Goal: Information Seeking & Learning: Understand process/instructions

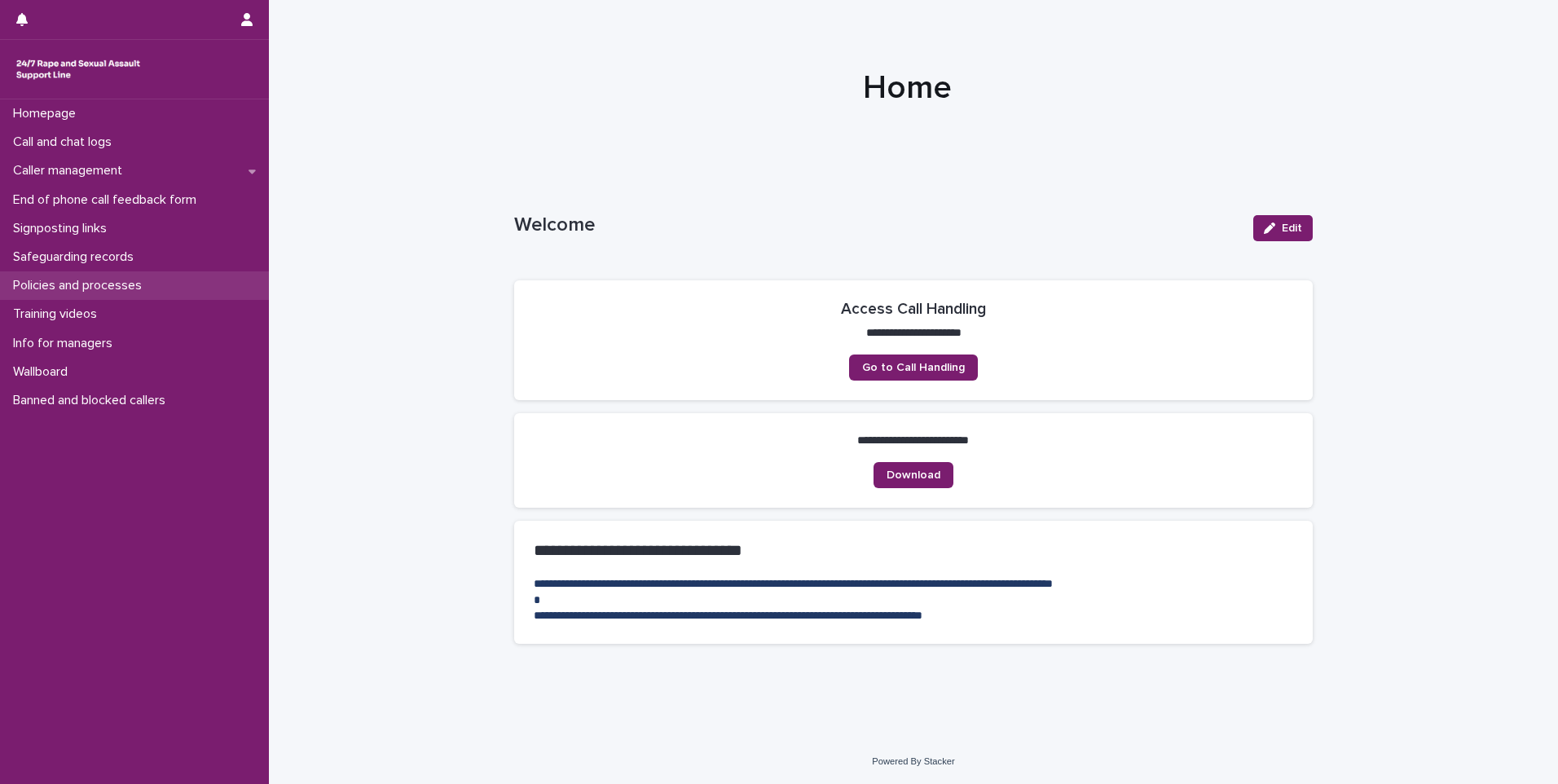
click at [98, 274] on div "Policies and processes" at bounding box center [134, 285] width 269 height 28
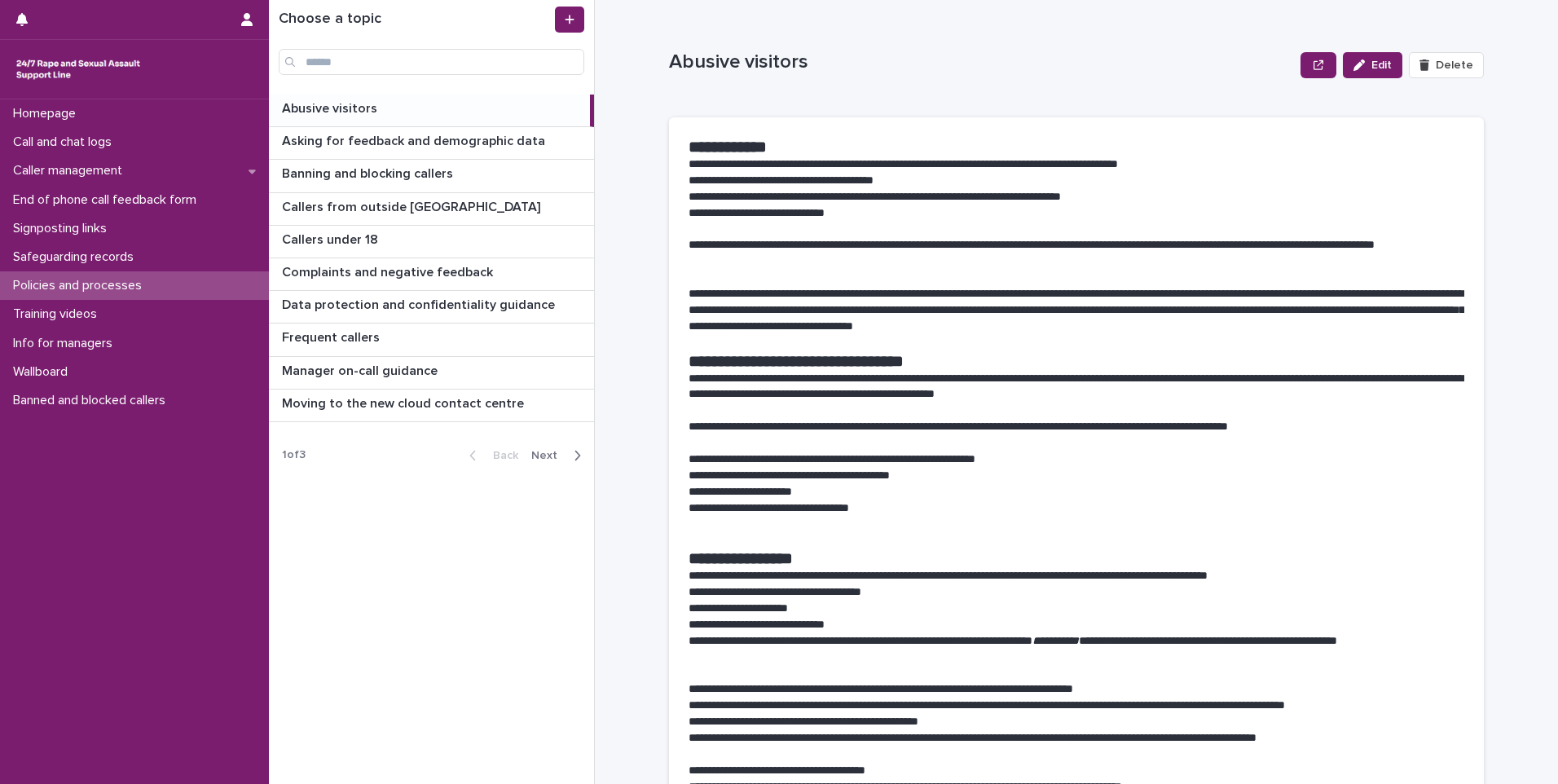
click at [343, 107] on p "Abusive visitors" at bounding box center [330, 106] width 98 height 19
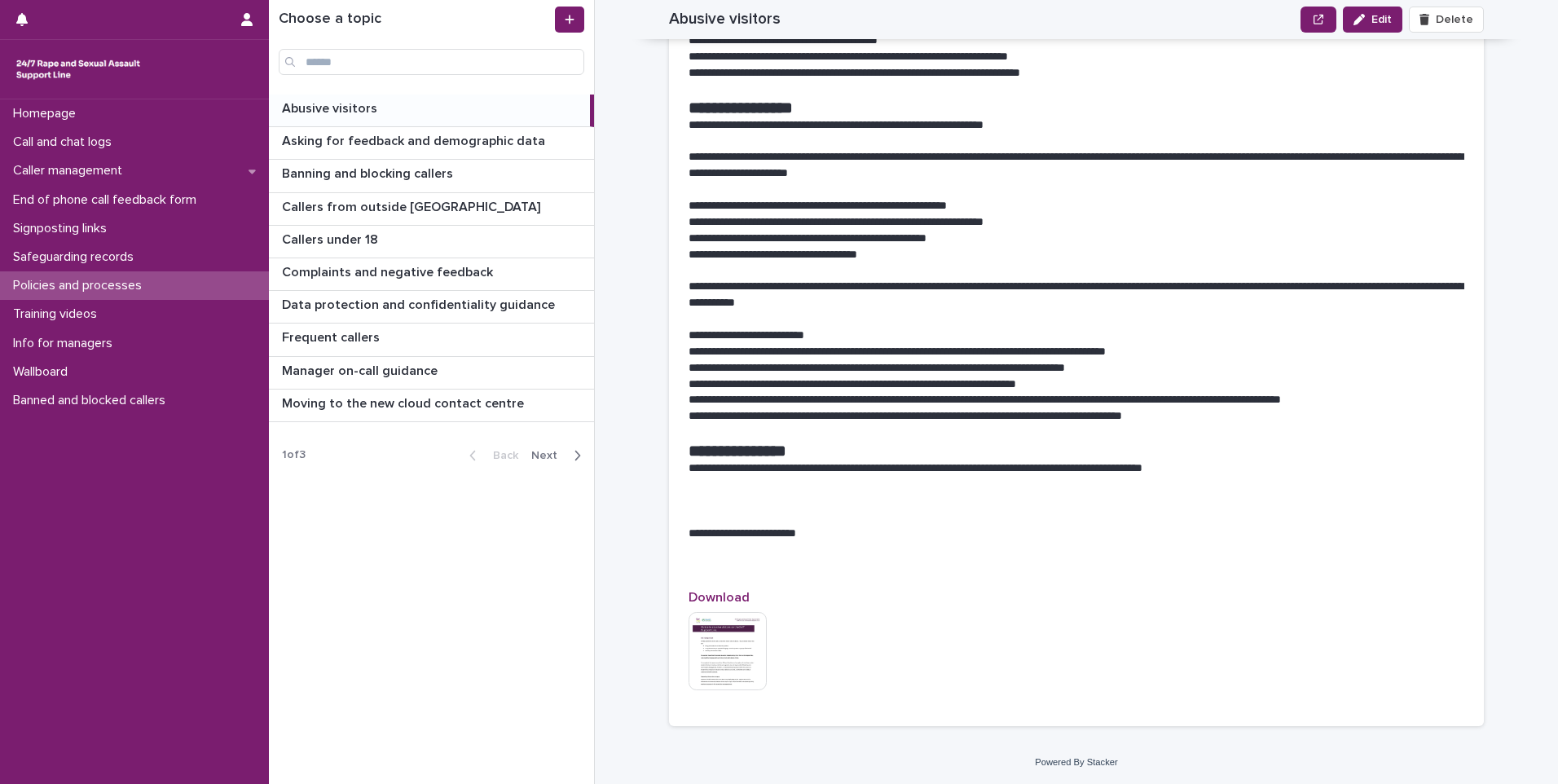
scroll to position [1220, 0]
click at [570, 466] on div "Back Next" at bounding box center [524, 456] width 137 height 41
click at [554, 451] on span "Next" at bounding box center [549, 456] width 36 height 12
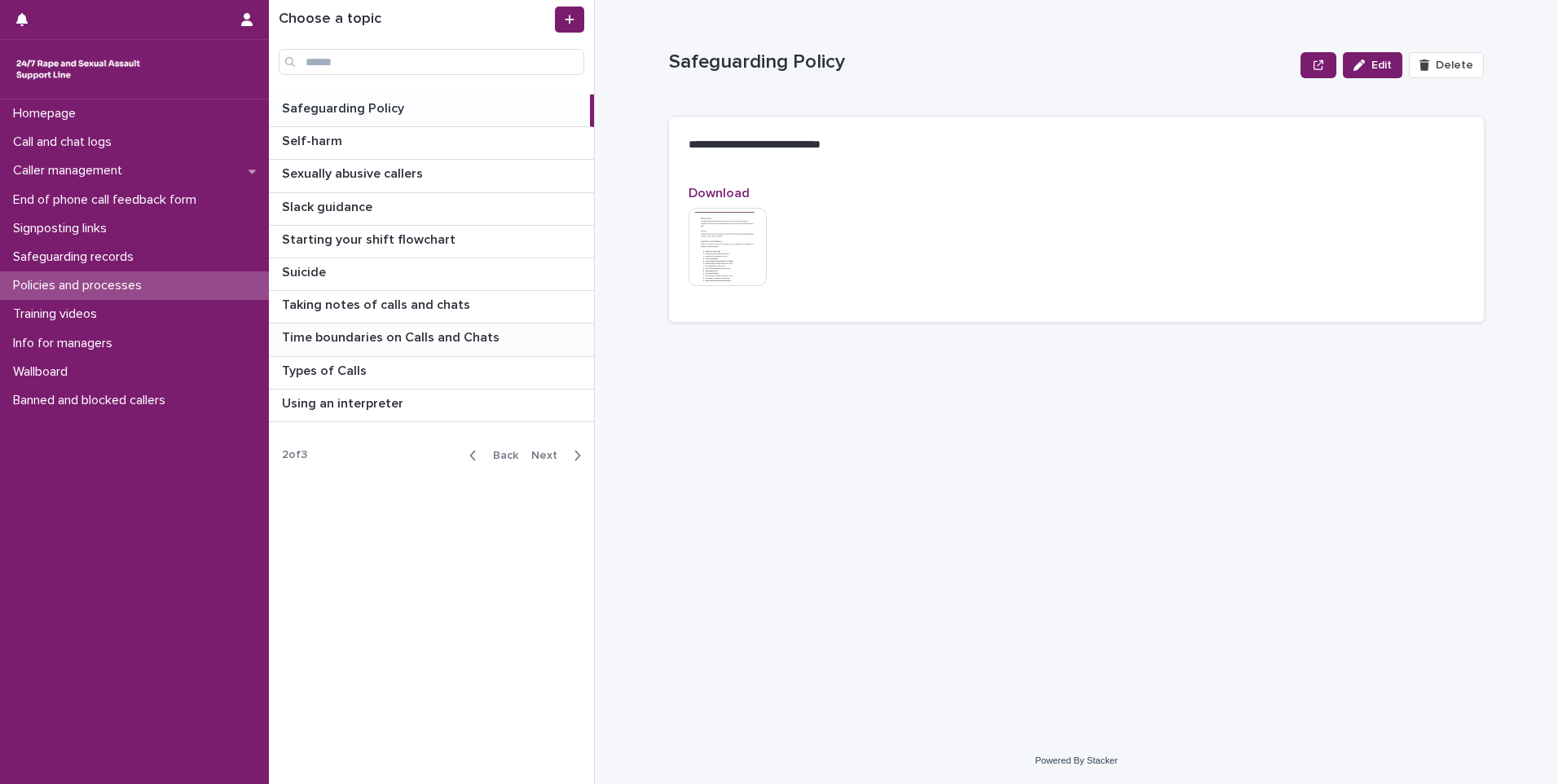
click at [357, 331] on p "Time boundaries on Calls and Chats" at bounding box center [392, 335] width 221 height 19
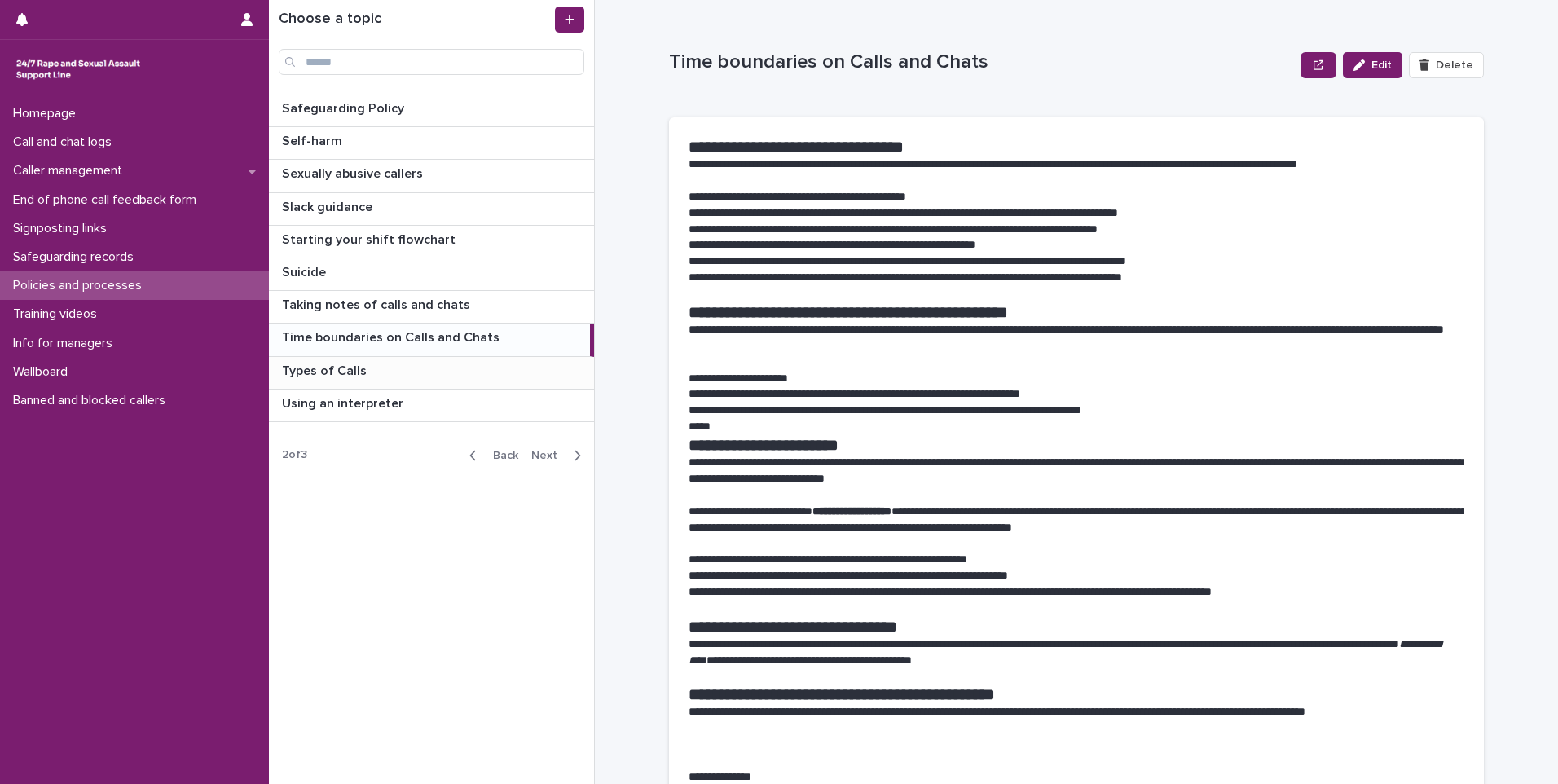
click at [350, 375] on p "Types of Calls" at bounding box center [325, 369] width 88 height 19
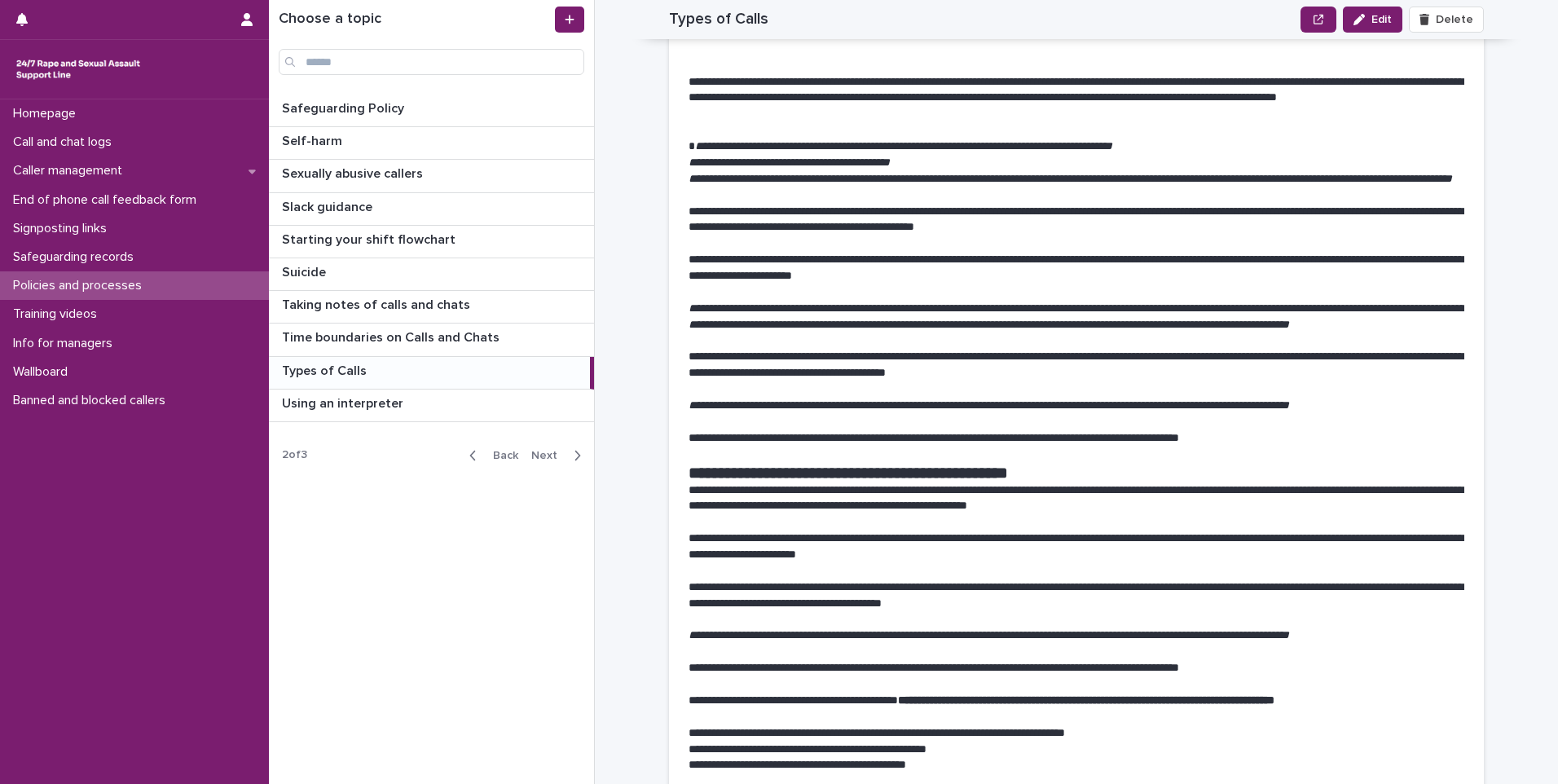
scroll to position [167, 0]
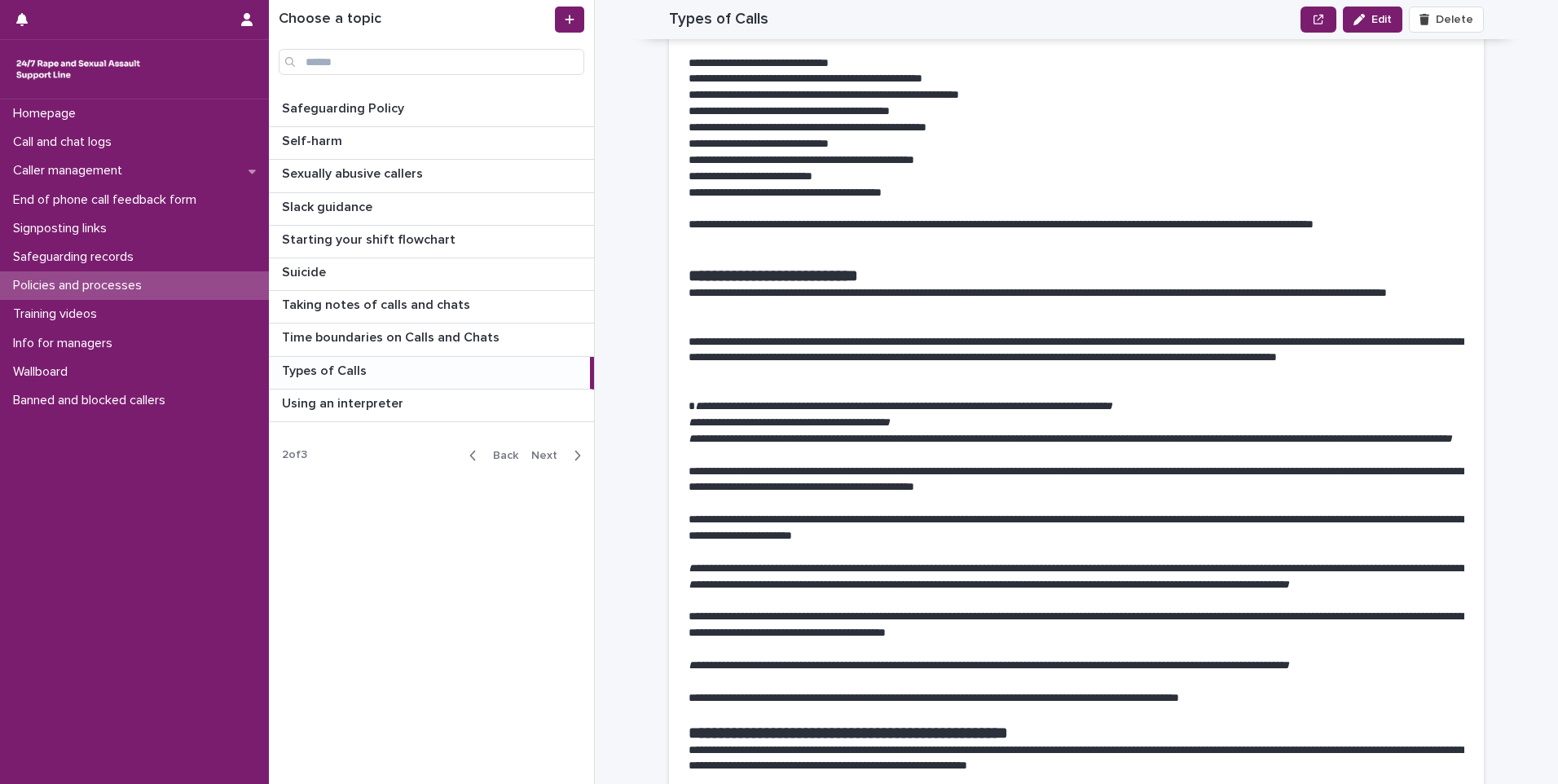
click at [332, 364] on p "Types of Calls" at bounding box center [325, 369] width 88 height 19
click at [361, 341] on p "Time boundaries on Calls and Chats" at bounding box center [392, 335] width 221 height 19
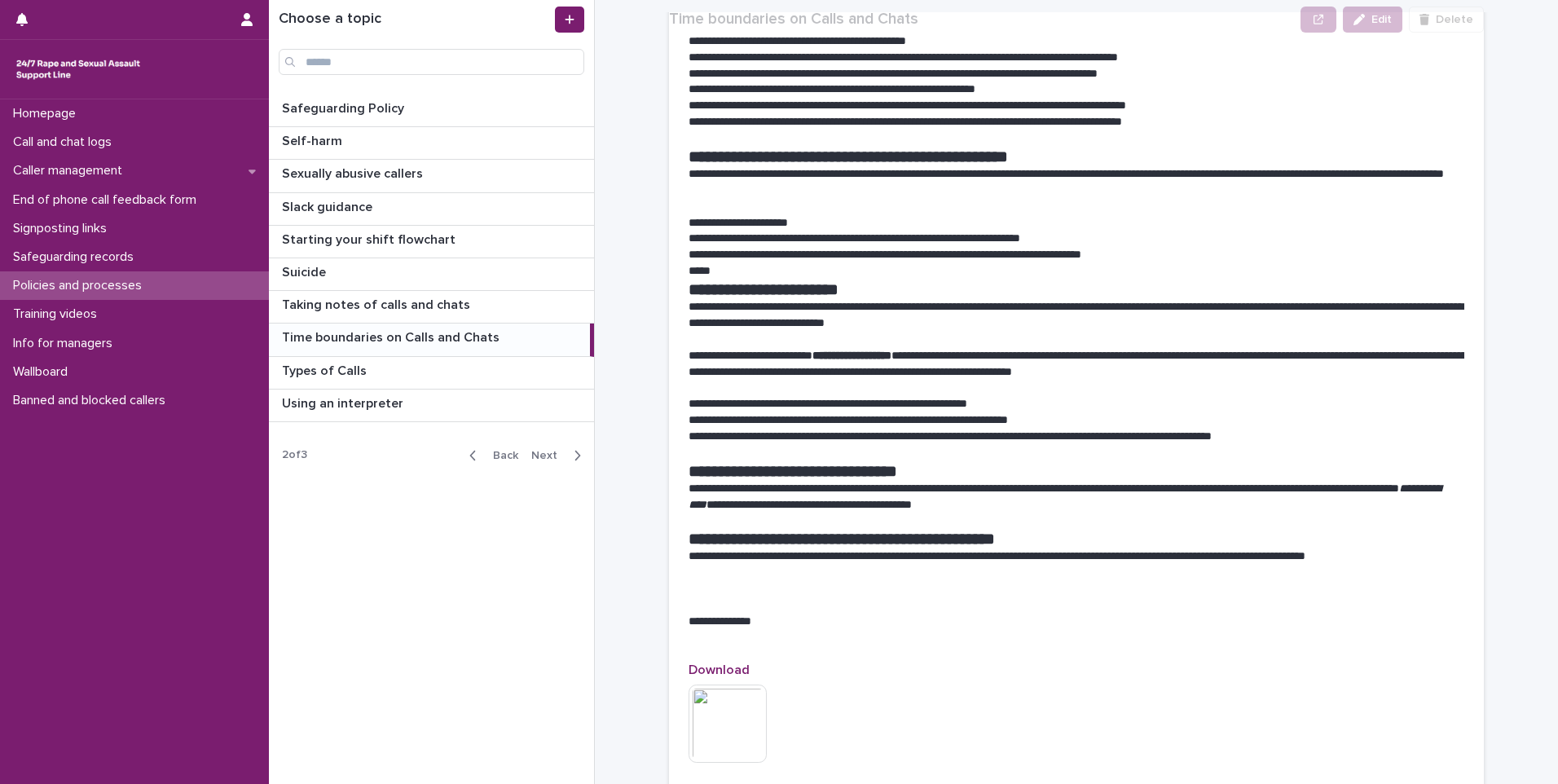
scroll to position [163, 0]
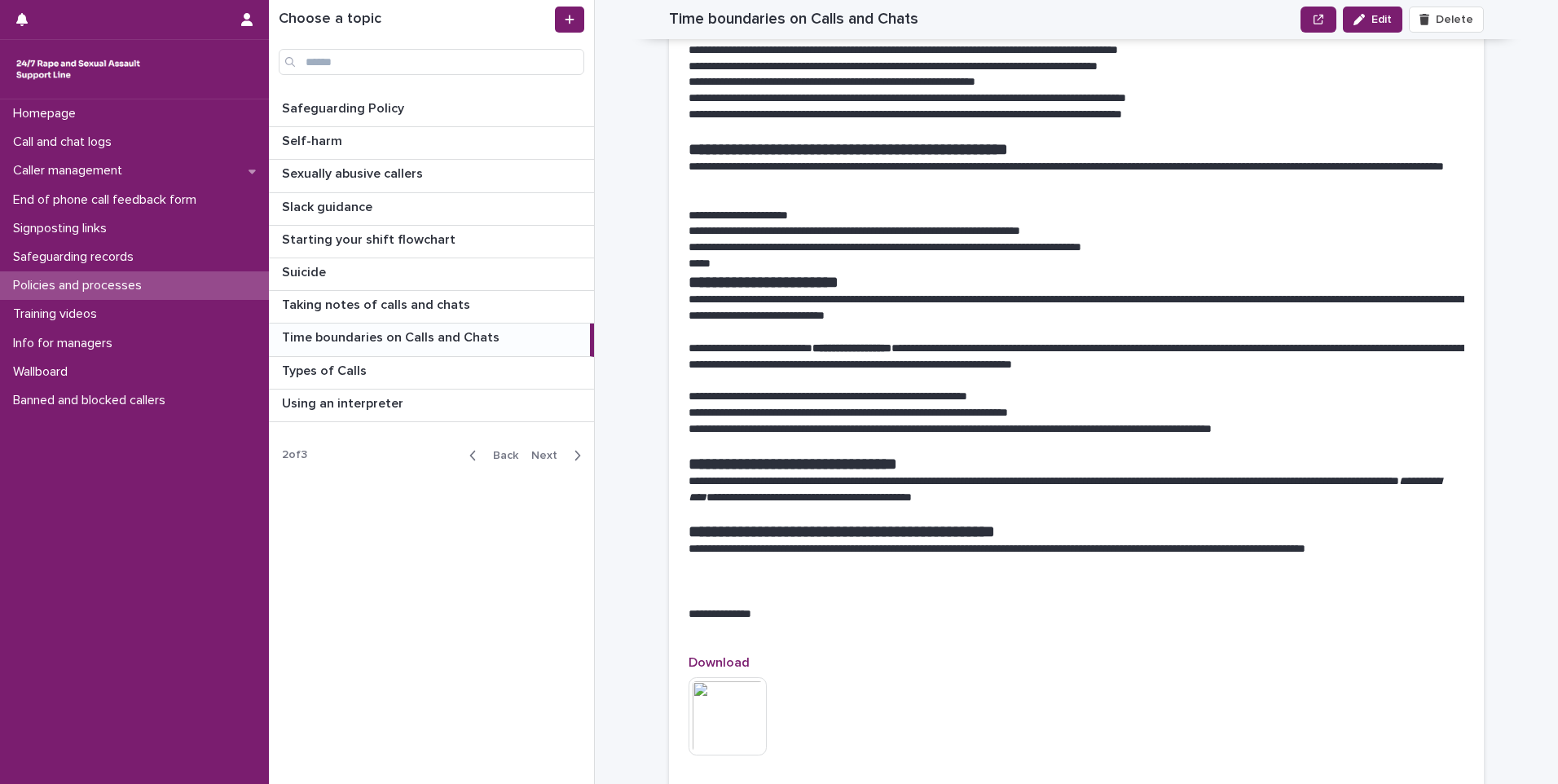
click at [551, 448] on button "Next" at bounding box center [559, 455] width 69 height 15
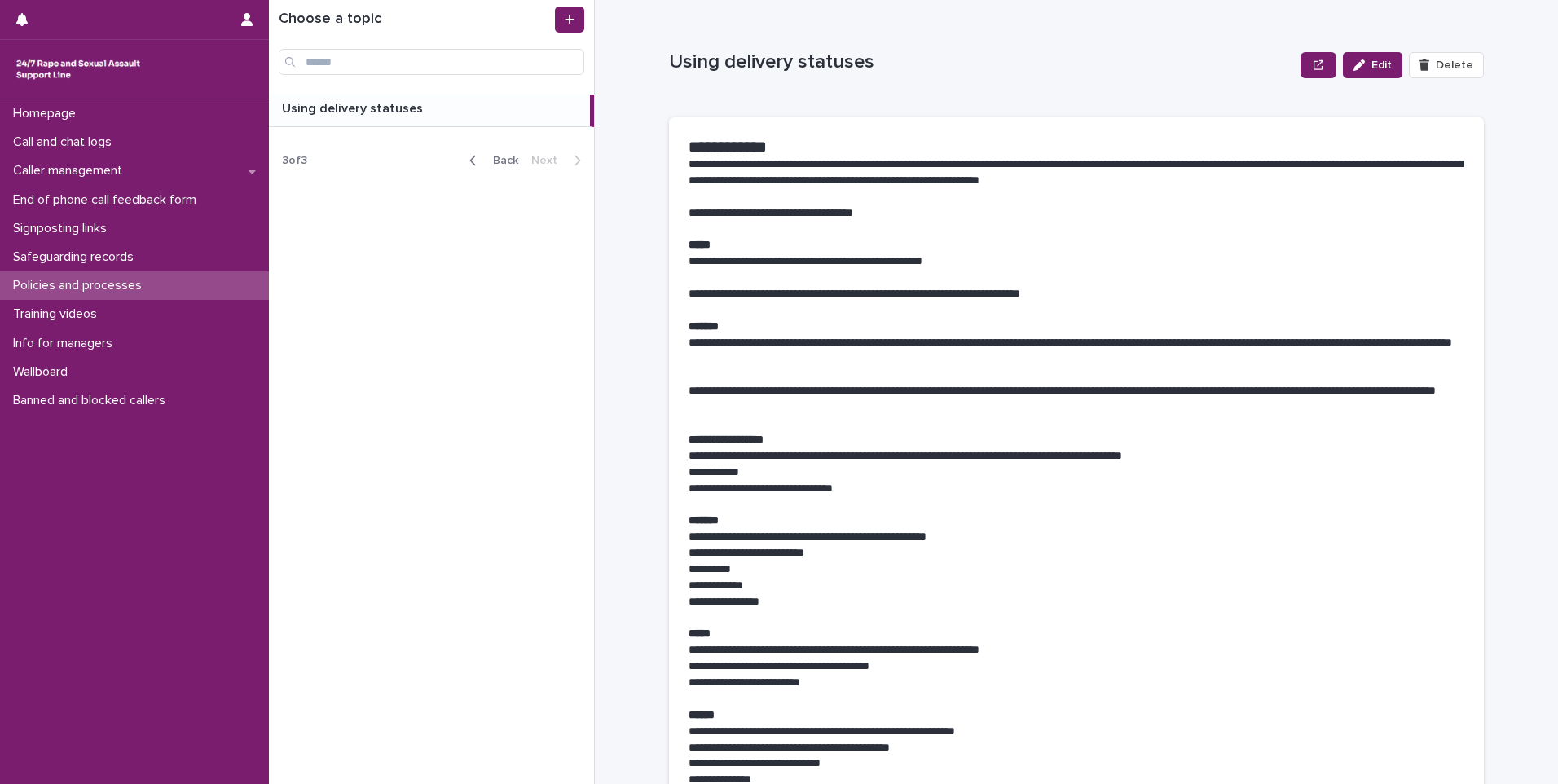
click at [506, 162] on span "Back" at bounding box center [501, 161] width 35 height 12
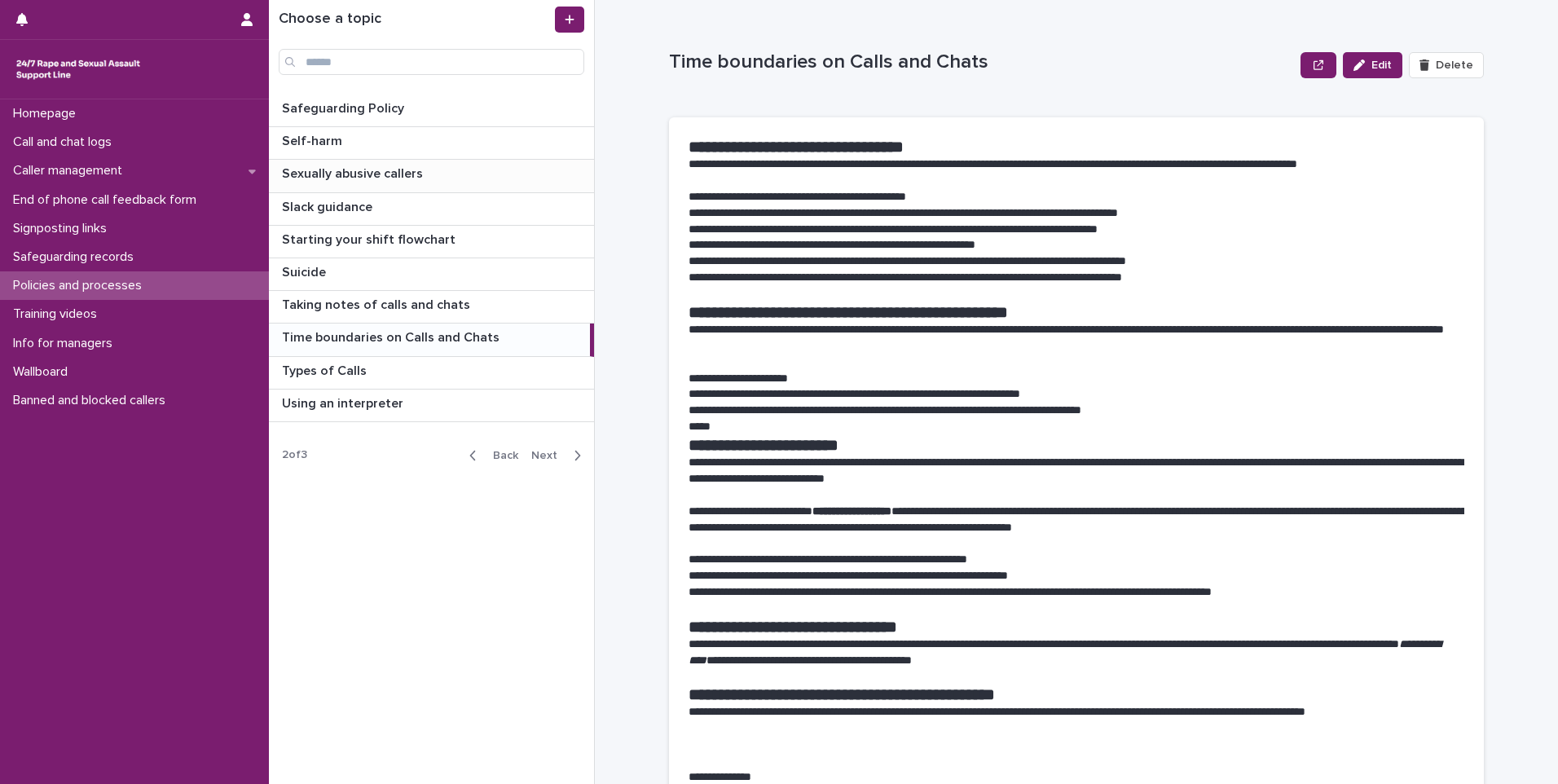
click at [374, 175] on p "Sexually abusive callers" at bounding box center [354, 171] width 144 height 19
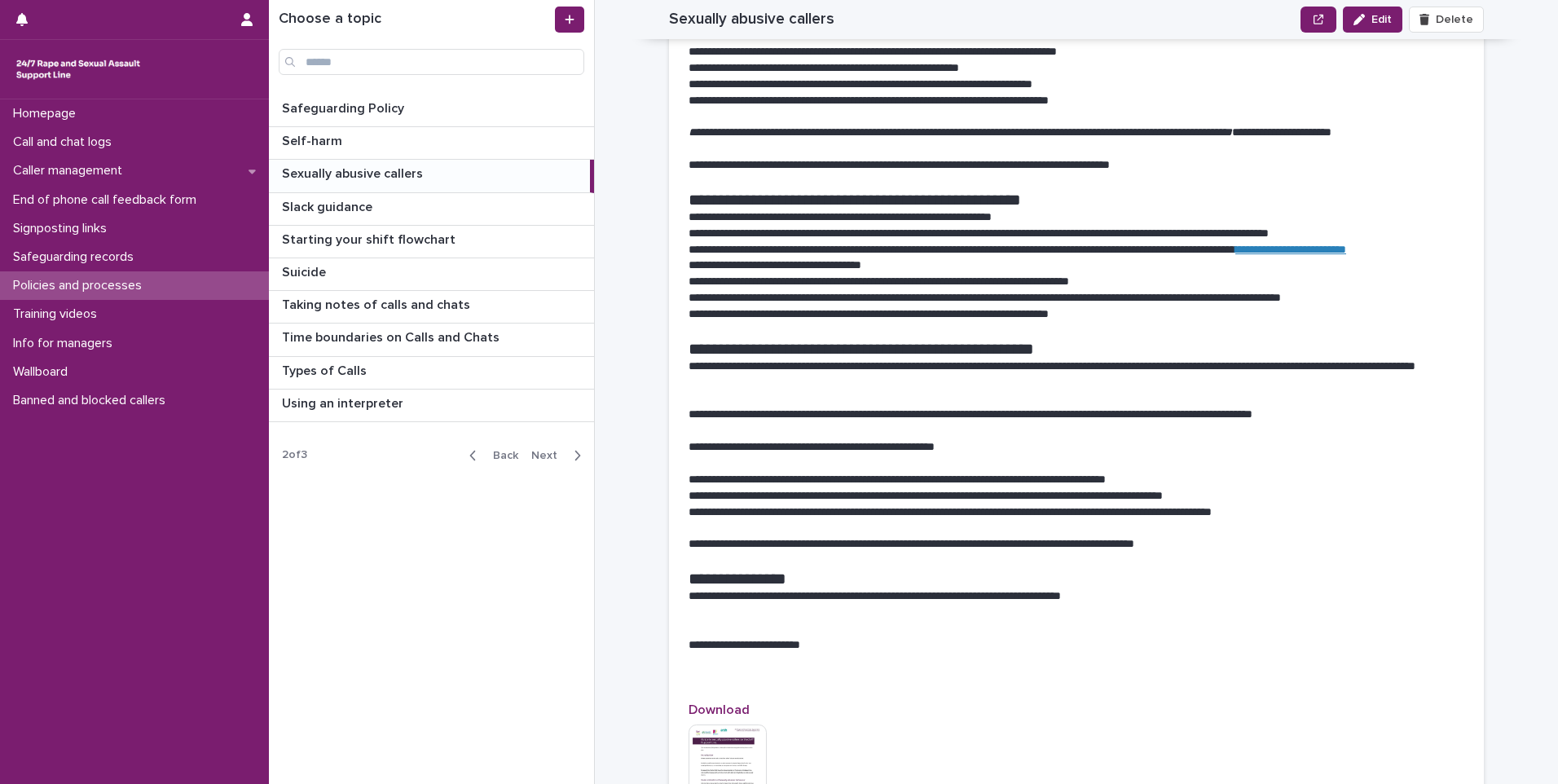
scroll to position [733, 0]
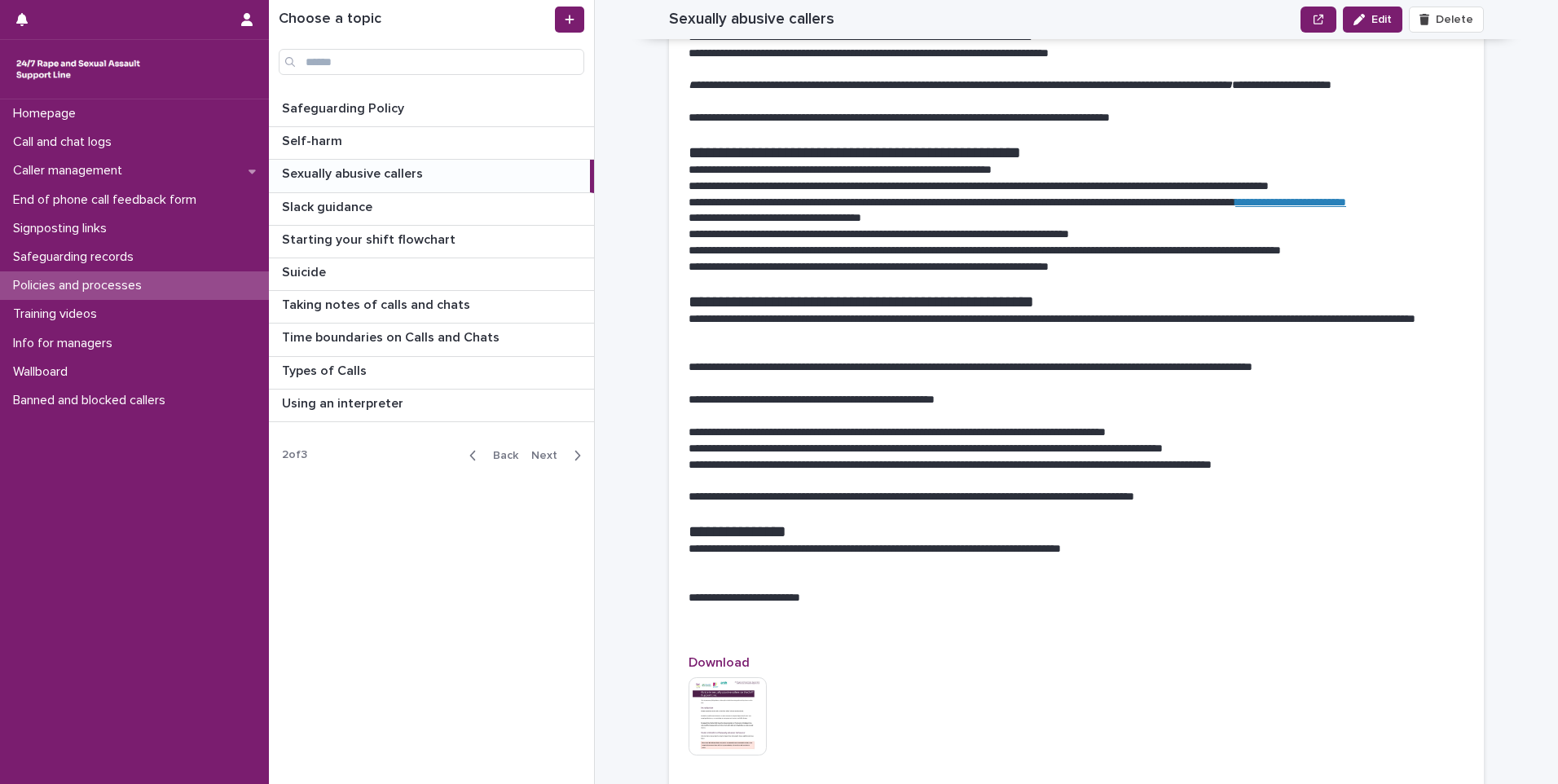
click at [496, 445] on div "Back Next" at bounding box center [524, 456] width 137 height 41
click at [501, 455] on span "Back" at bounding box center [501, 456] width 35 height 12
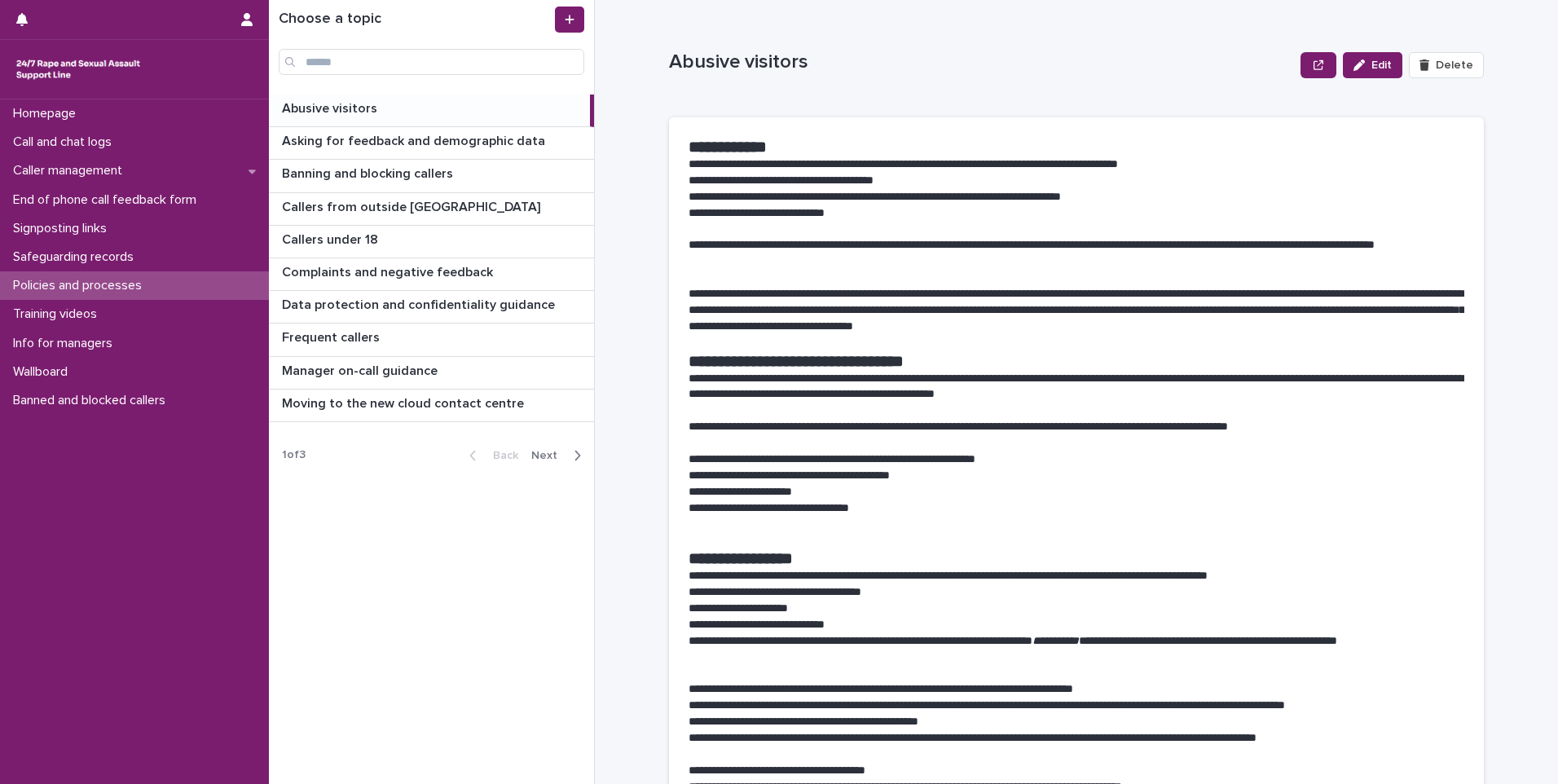
click at [351, 107] on p "Abusive visitors" at bounding box center [330, 106] width 98 height 19
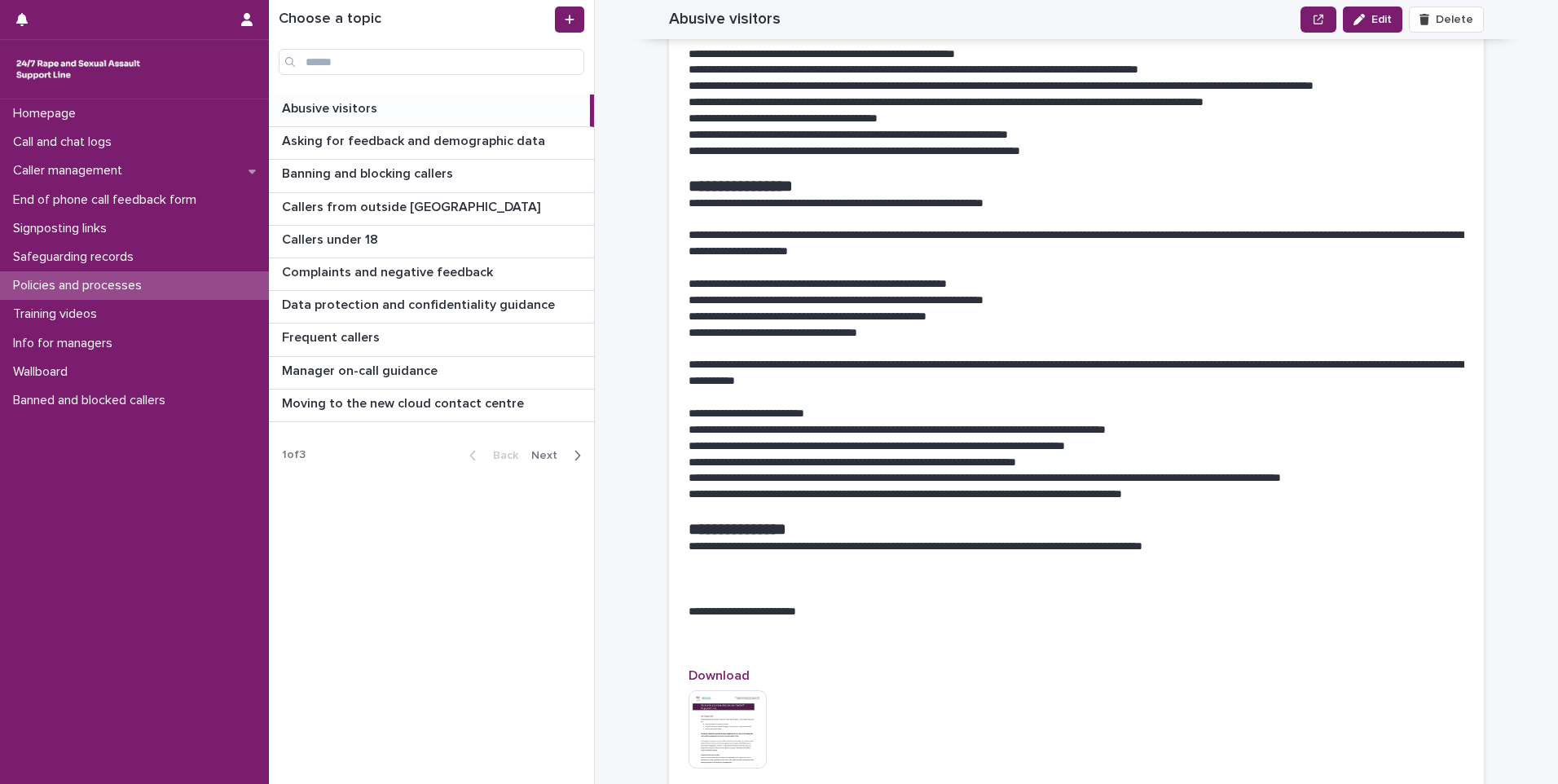
scroll to position [1220, 0]
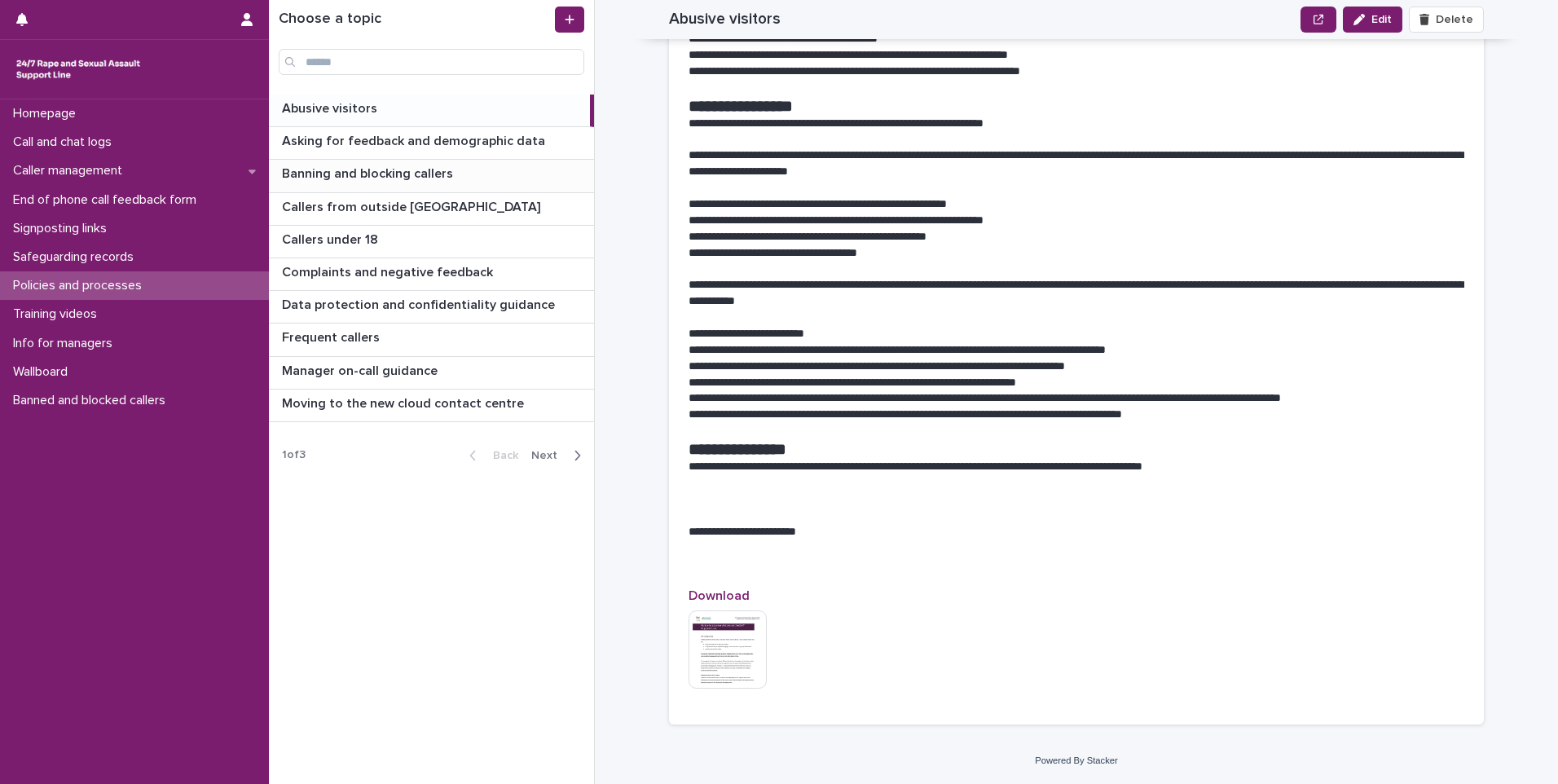
click at [414, 172] on p "Banning and blocking callers" at bounding box center [368, 171] width 174 height 19
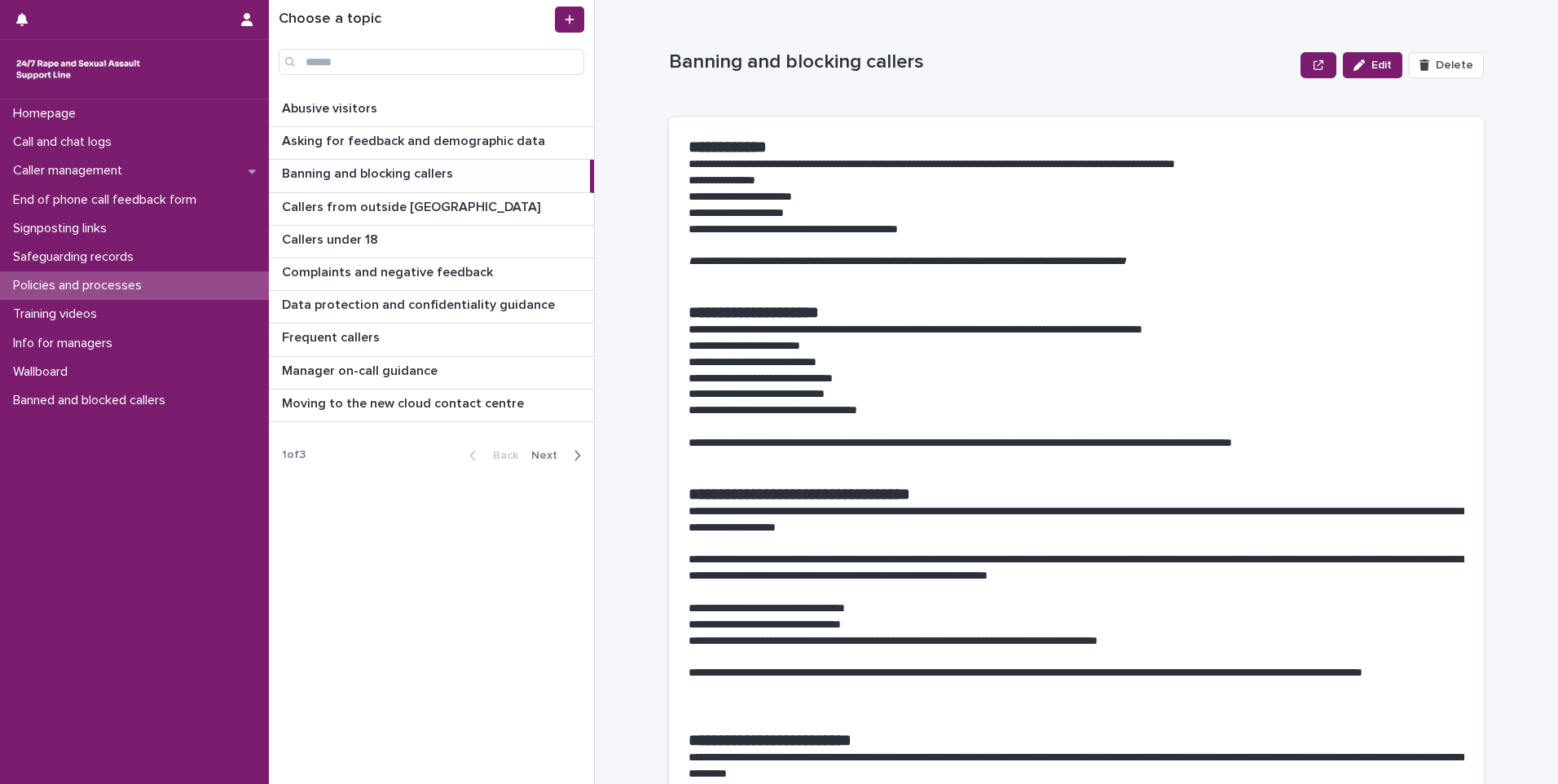
click at [421, 167] on p "Banning and blocking callers" at bounding box center [368, 171] width 174 height 19
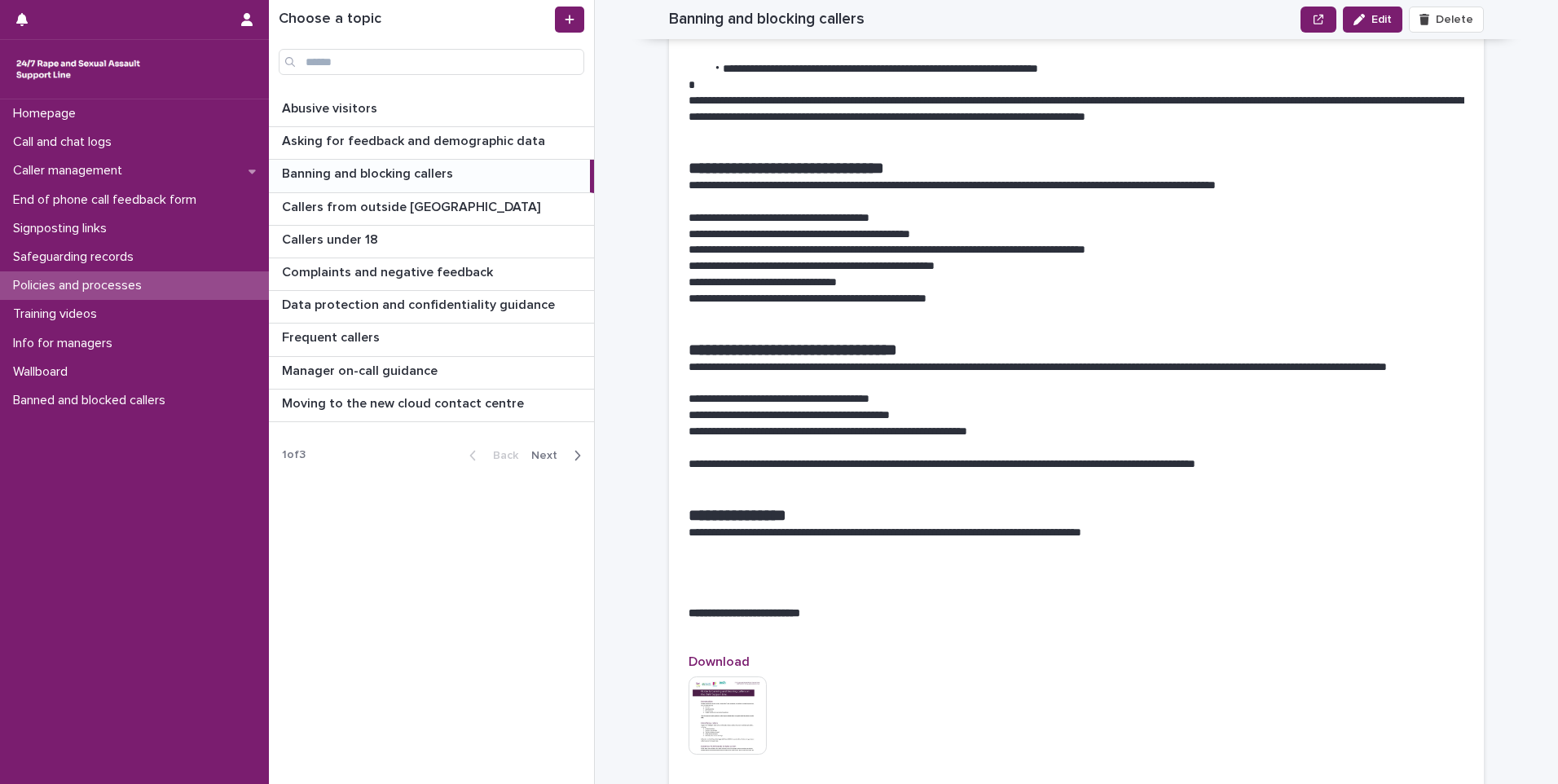
scroll to position [1344, 0]
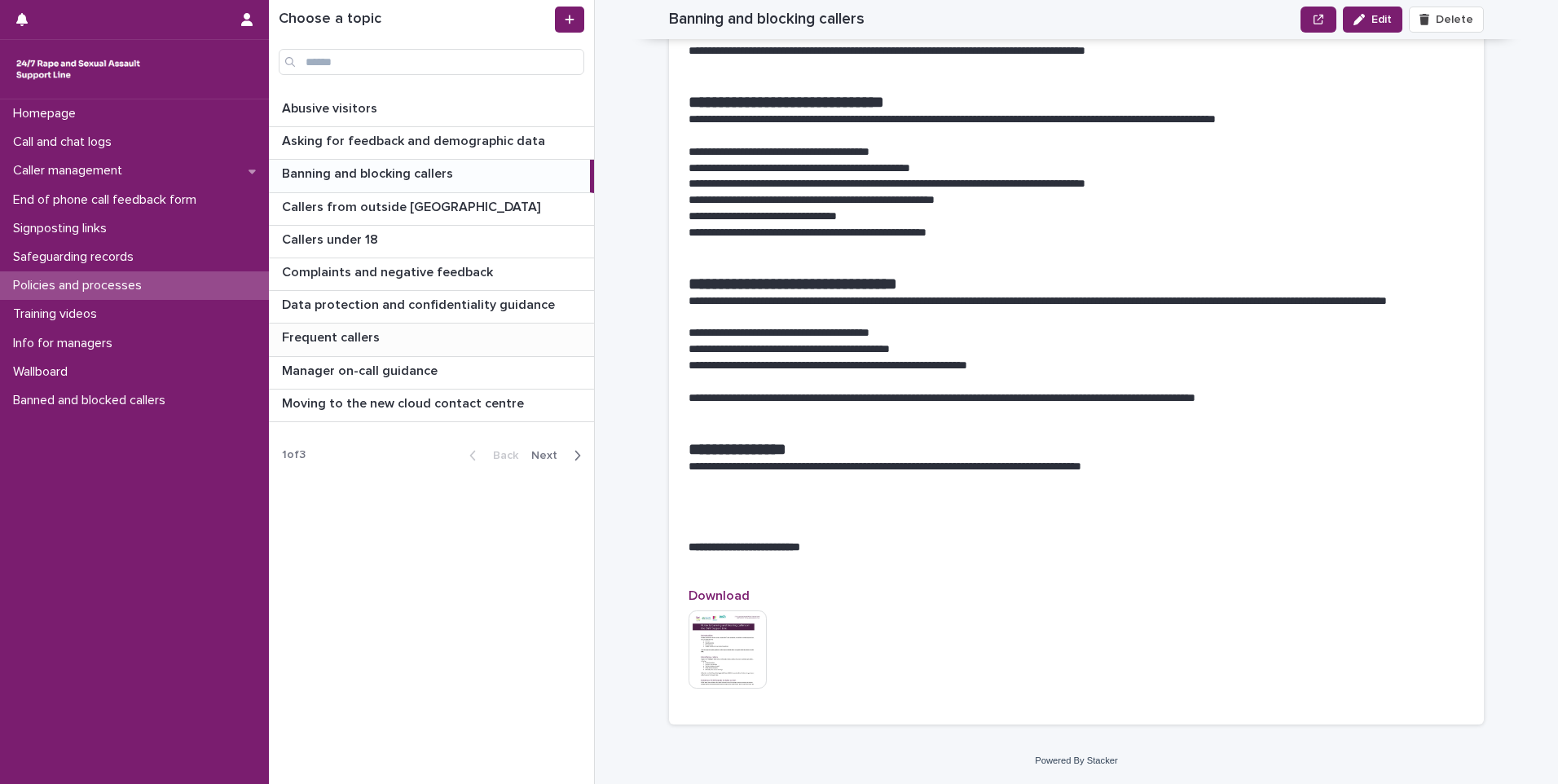
click at [361, 337] on p "Frequent callers" at bounding box center [332, 335] width 101 height 19
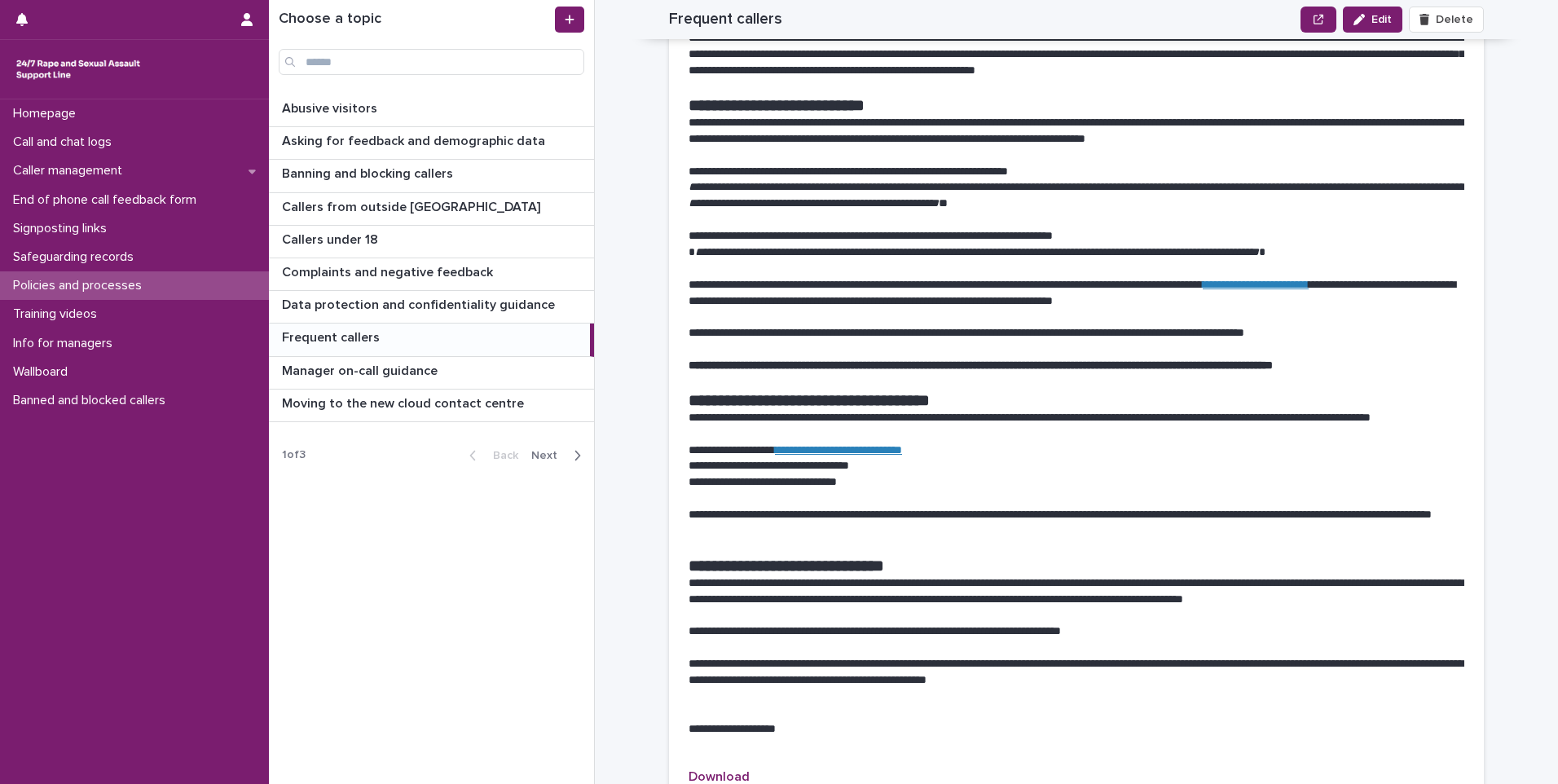
scroll to position [1548, 0]
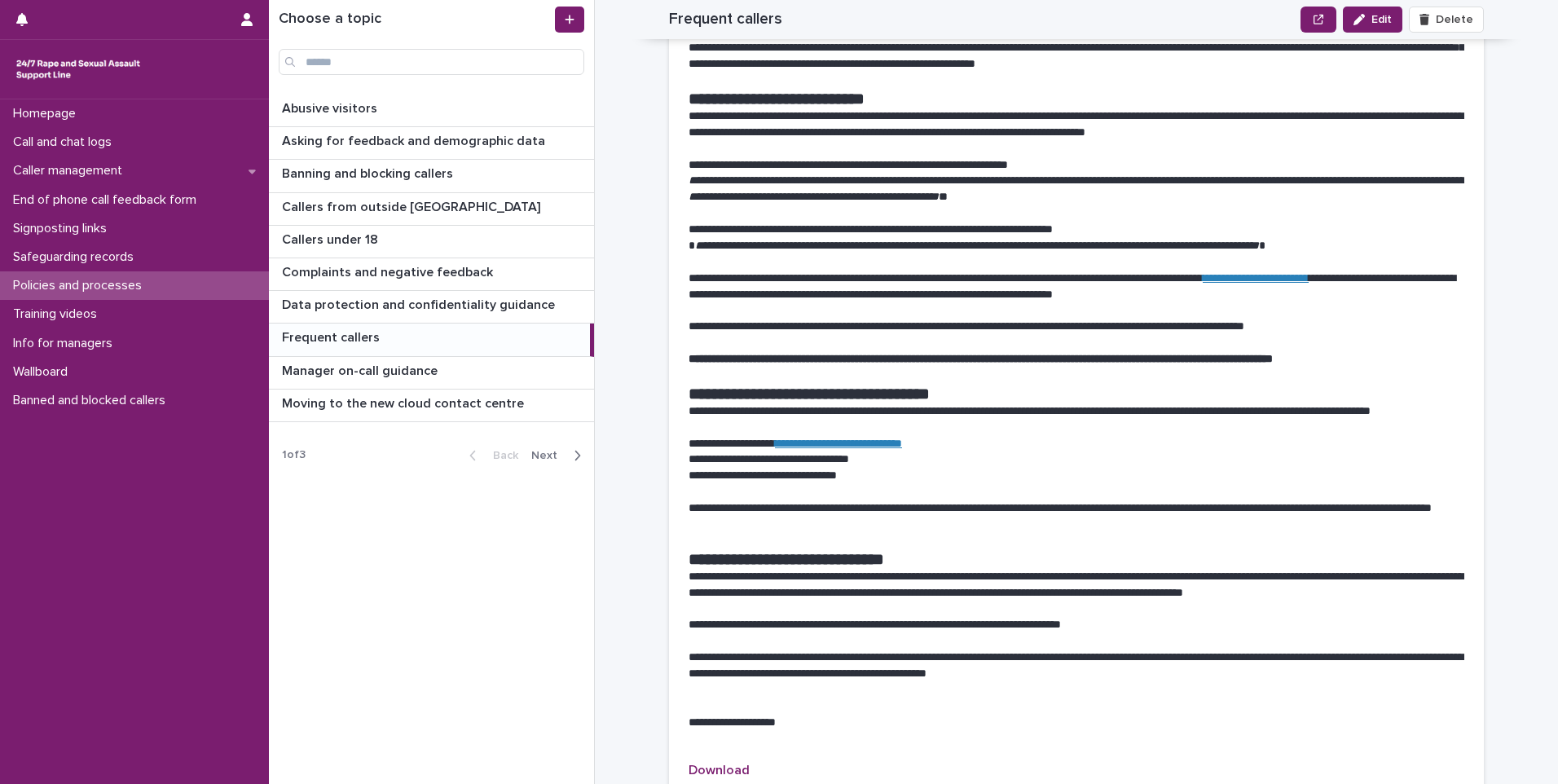
click at [553, 456] on span "Next" at bounding box center [549, 456] width 36 height 12
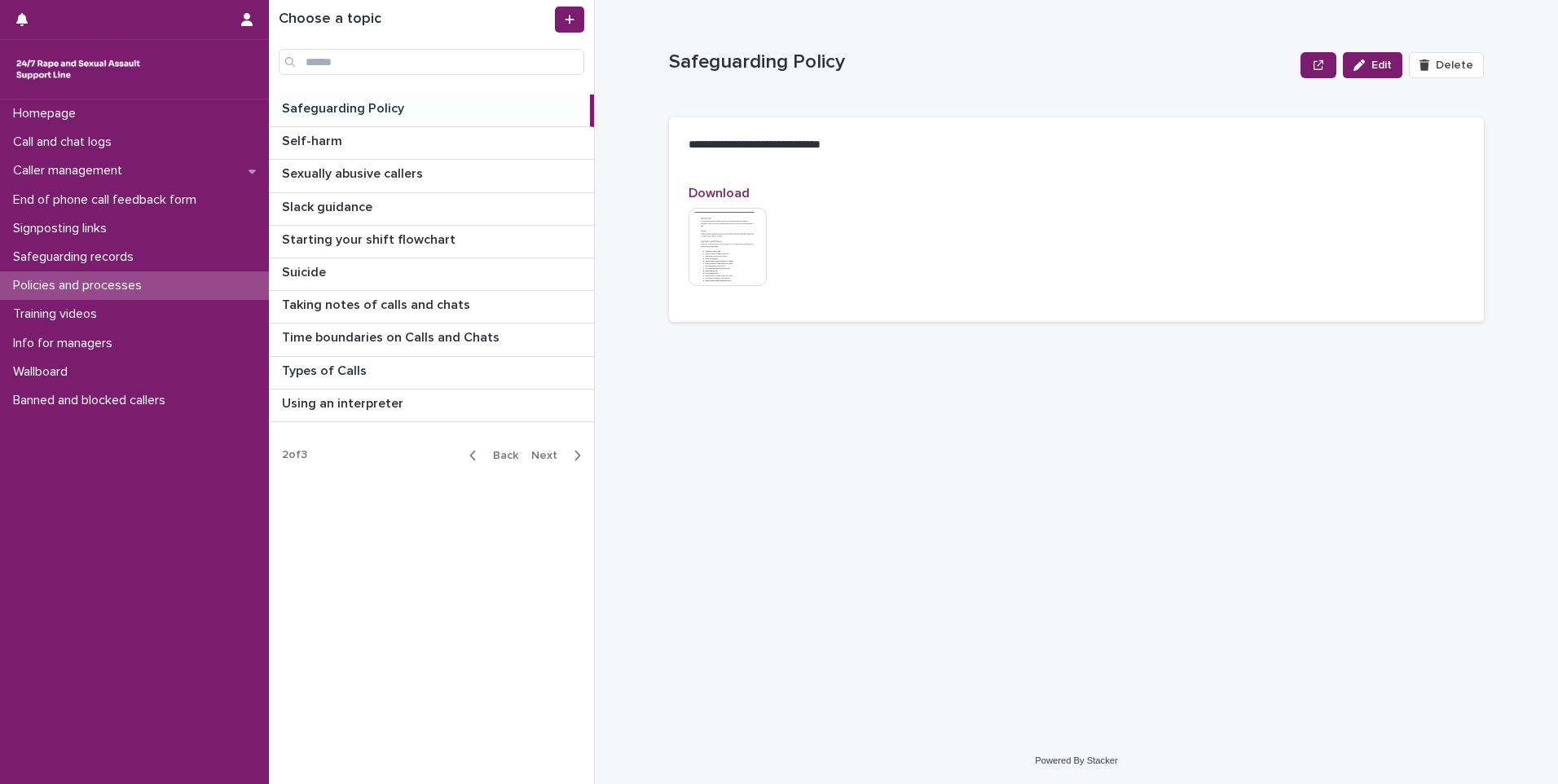
click at [393, 111] on p "Safeguarding Policy" at bounding box center [344, 106] width 126 height 19
click at [378, 106] on p "Safeguarding Policy" at bounding box center [344, 106] width 126 height 19
click at [341, 362] on p "Types of Calls" at bounding box center [325, 369] width 88 height 19
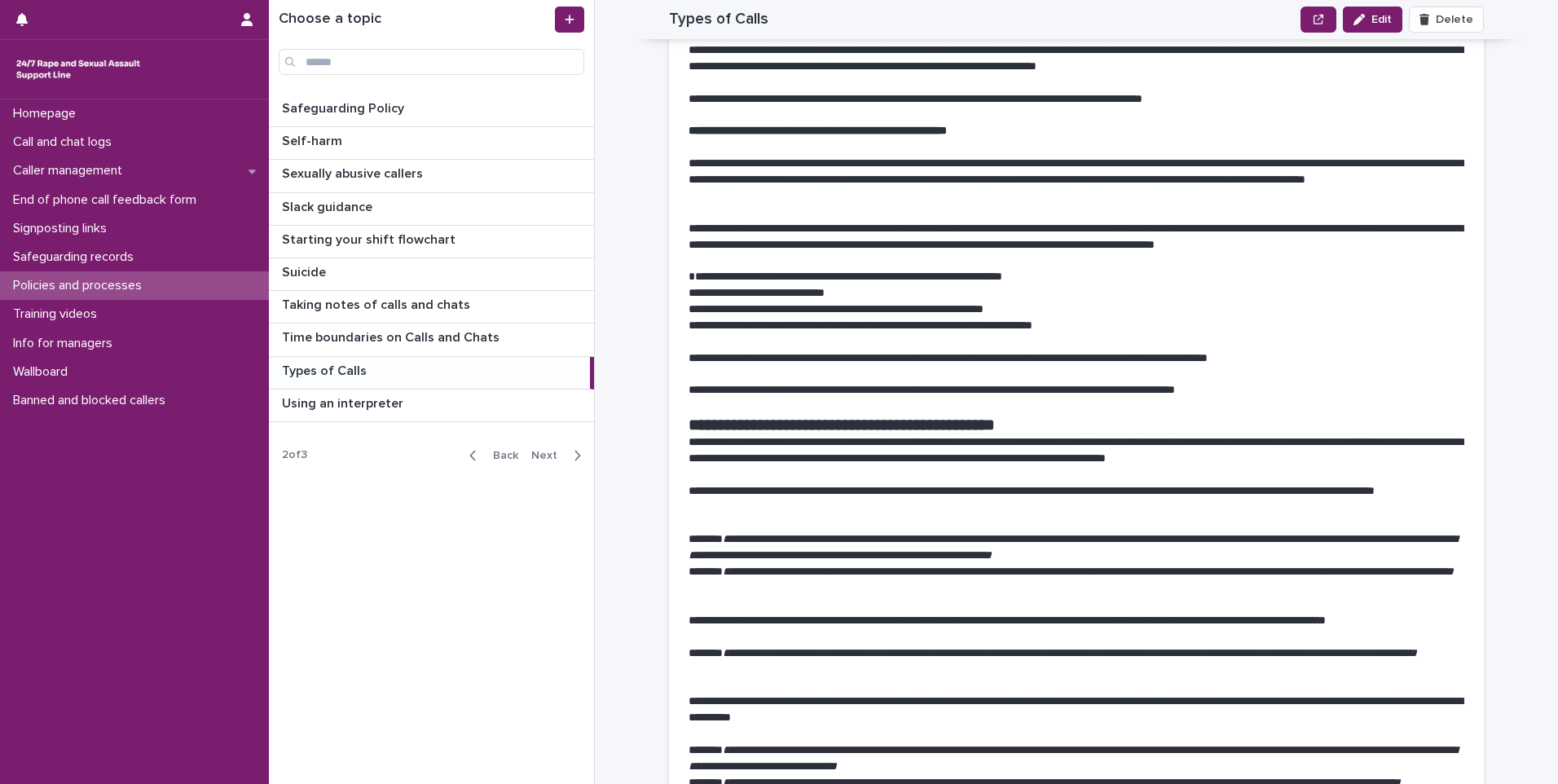
scroll to position [1874, 0]
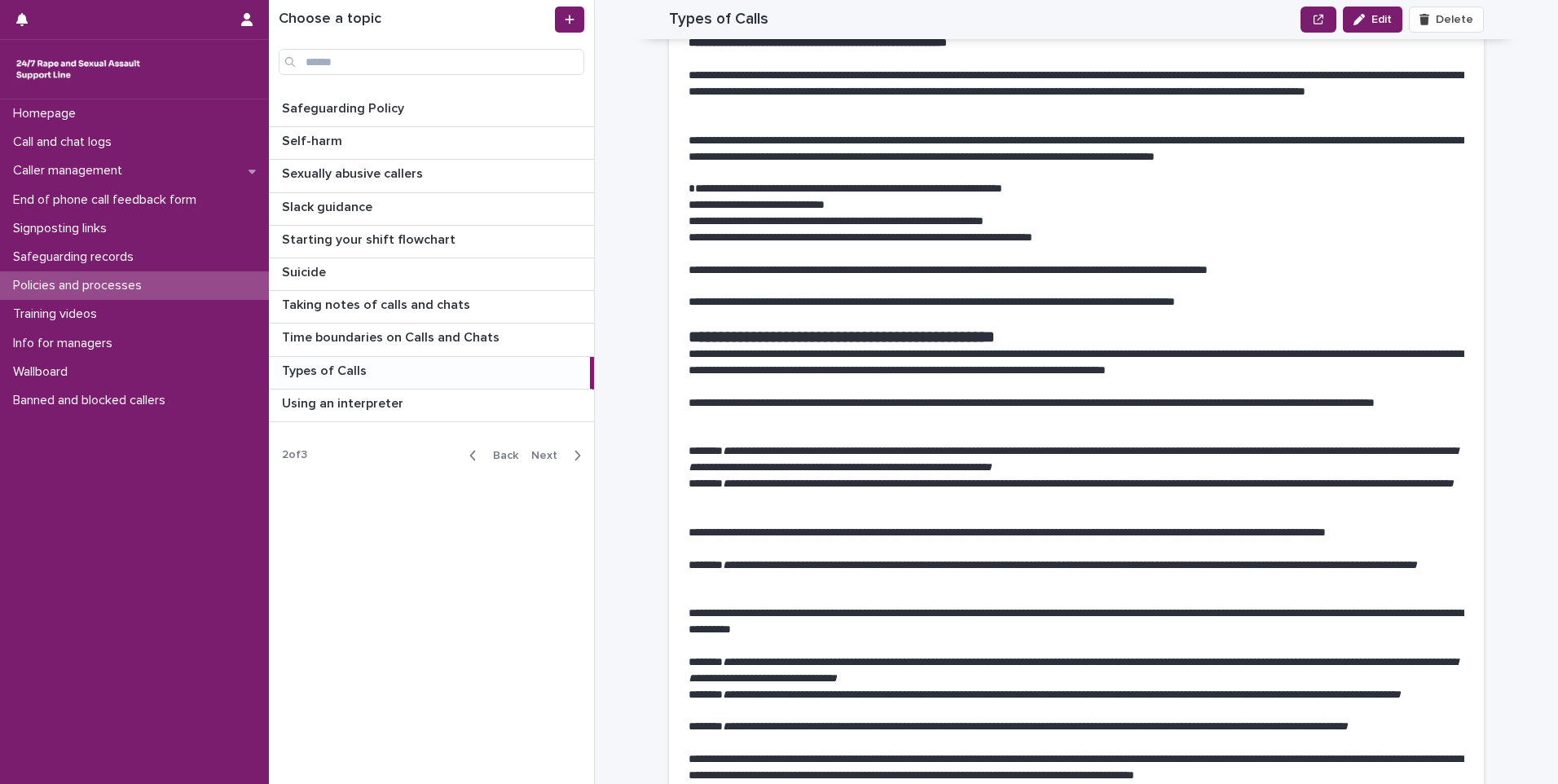
click at [341, 367] on p "Types of Calls" at bounding box center [325, 369] width 88 height 19
click at [486, 448] on button "Back" at bounding box center [490, 455] width 68 height 15
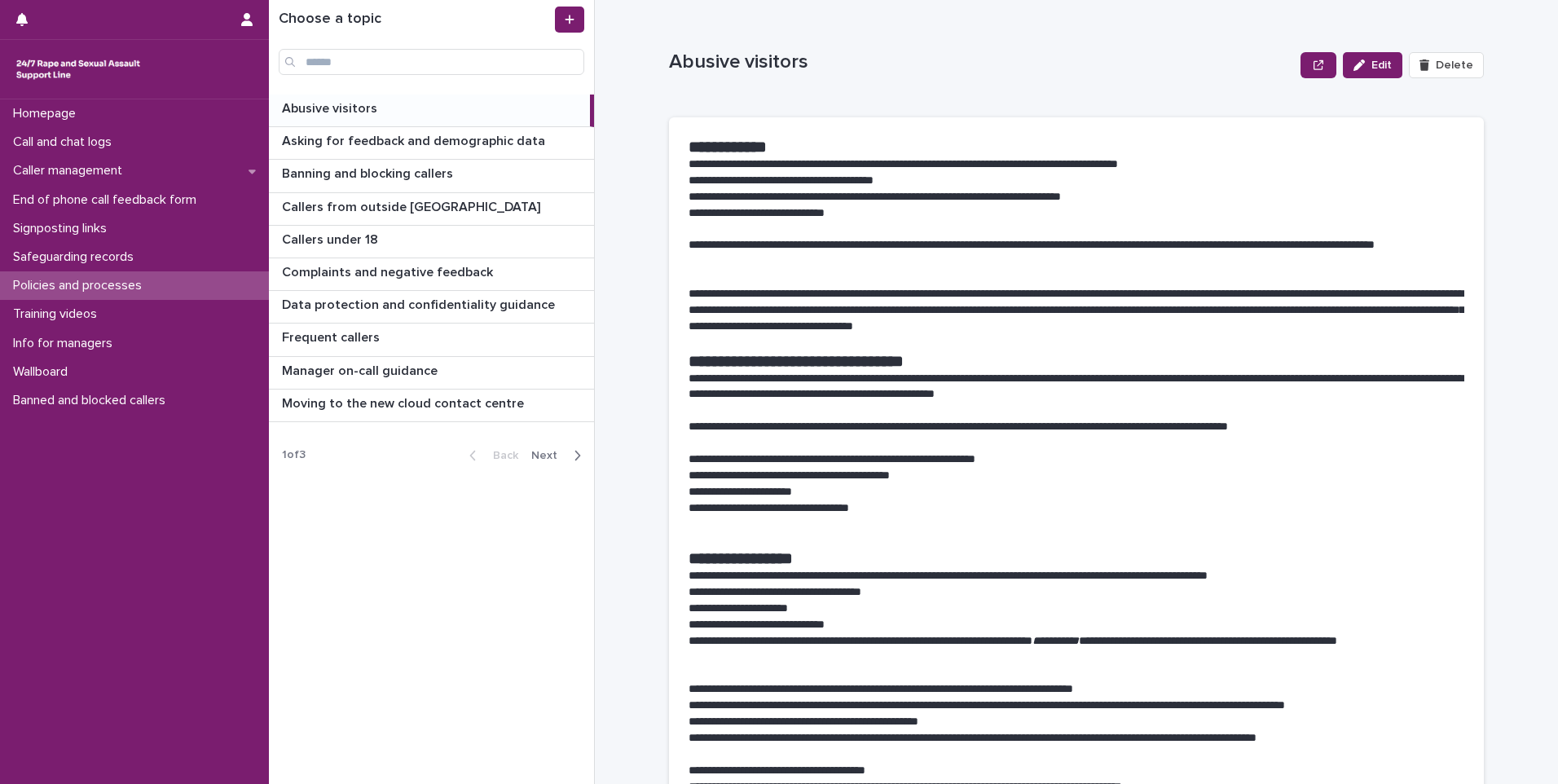
click at [332, 102] on p "Abusive visitors" at bounding box center [330, 106] width 98 height 19
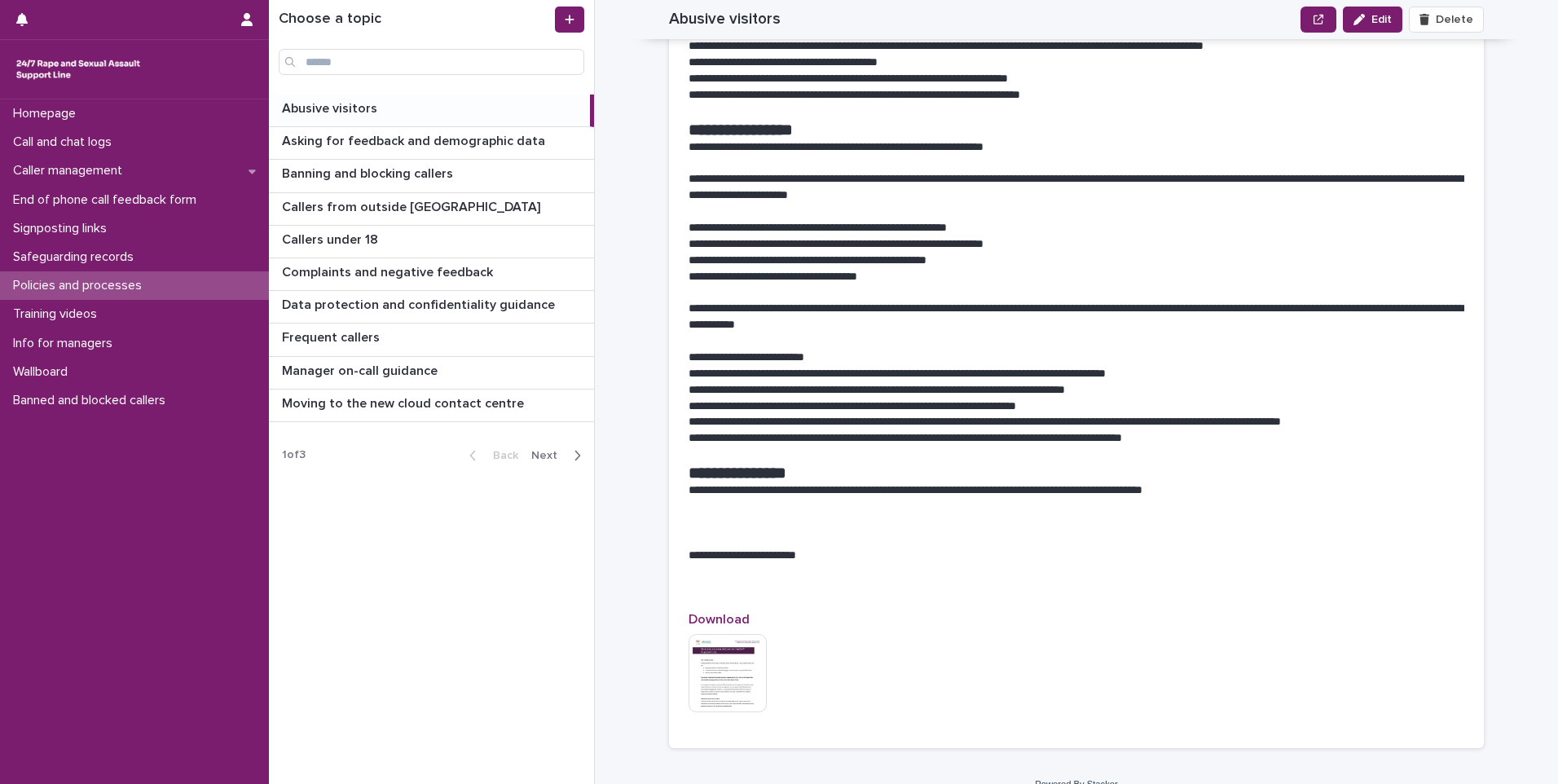
scroll to position [1220, 0]
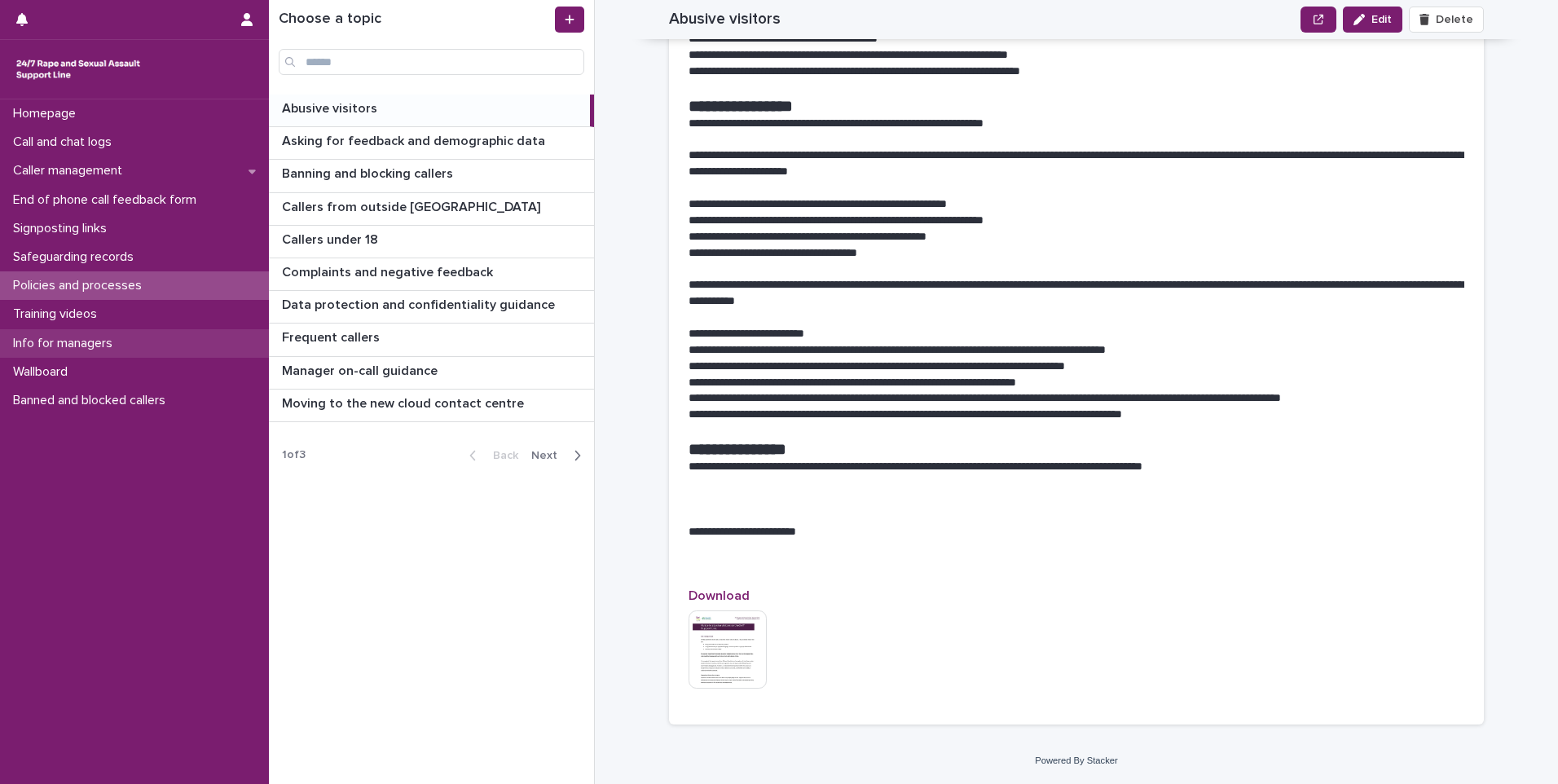
click at [87, 336] on p "Info for managers" at bounding box center [66, 344] width 119 height 16
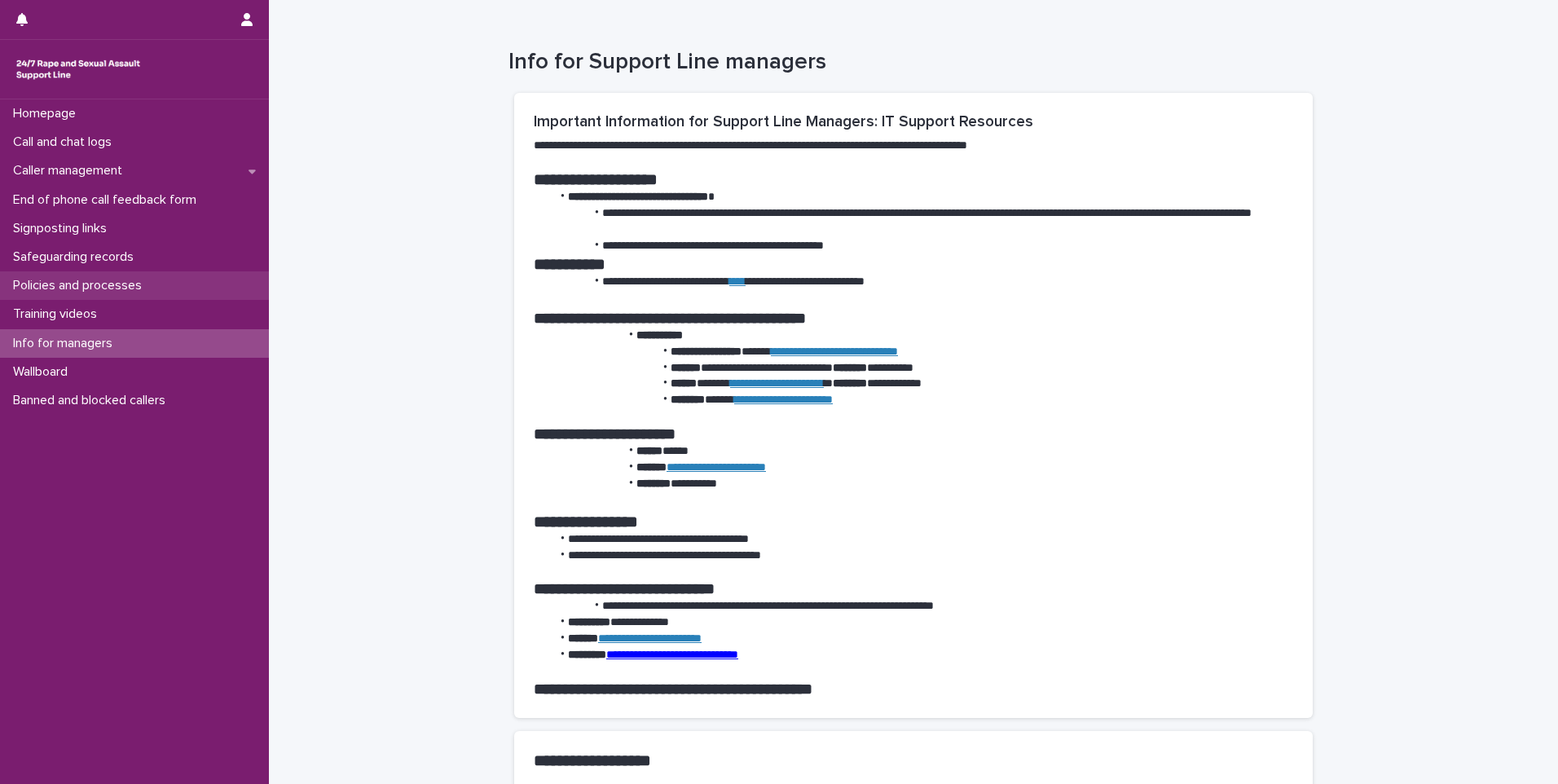
click at [112, 281] on p "Policies and processes" at bounding box center [81, 285] width 148 height 16
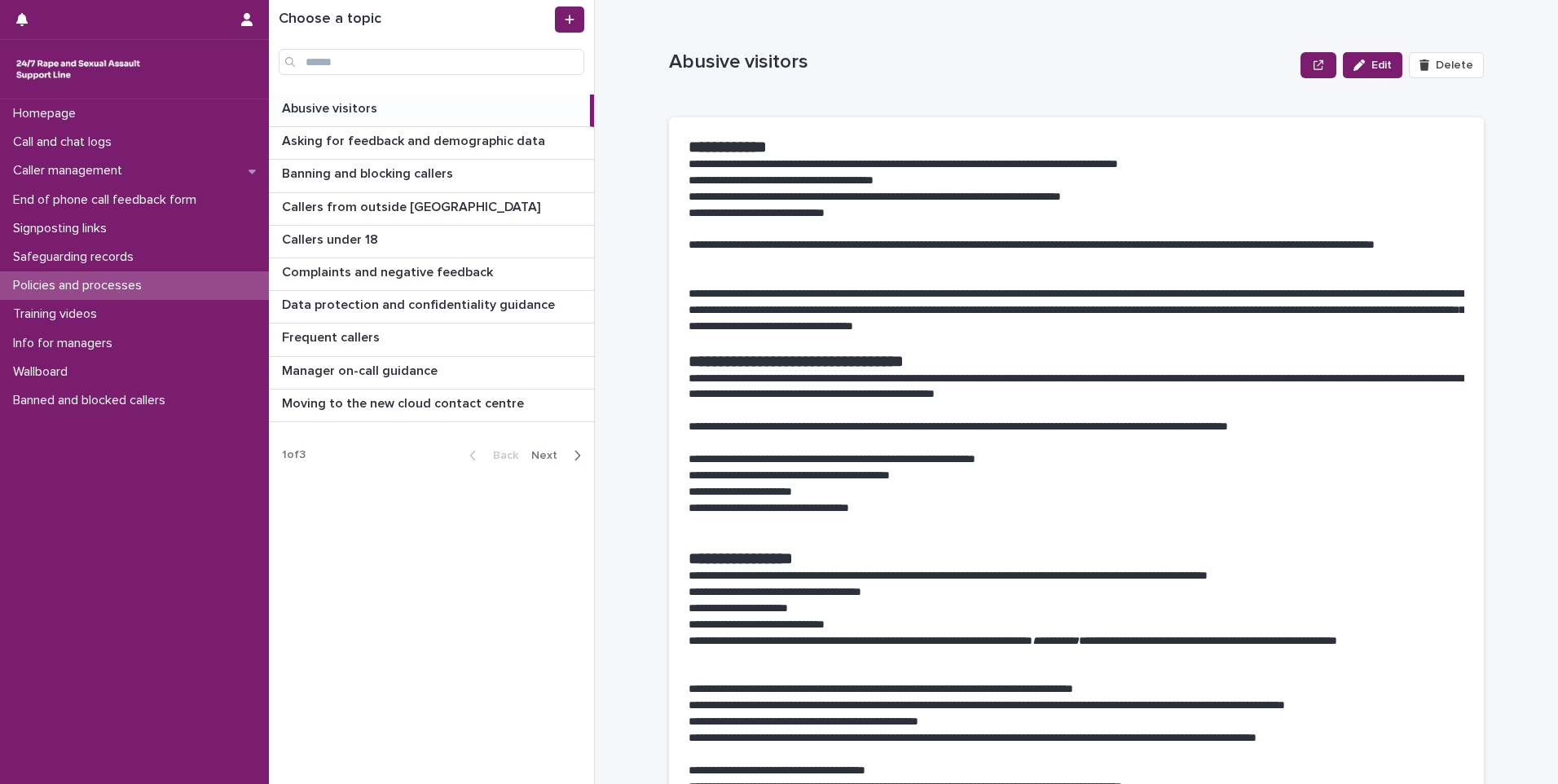
click at [361, 107] on p "Abusive visitors" at bounding box center [330, 106] width 98 height 19
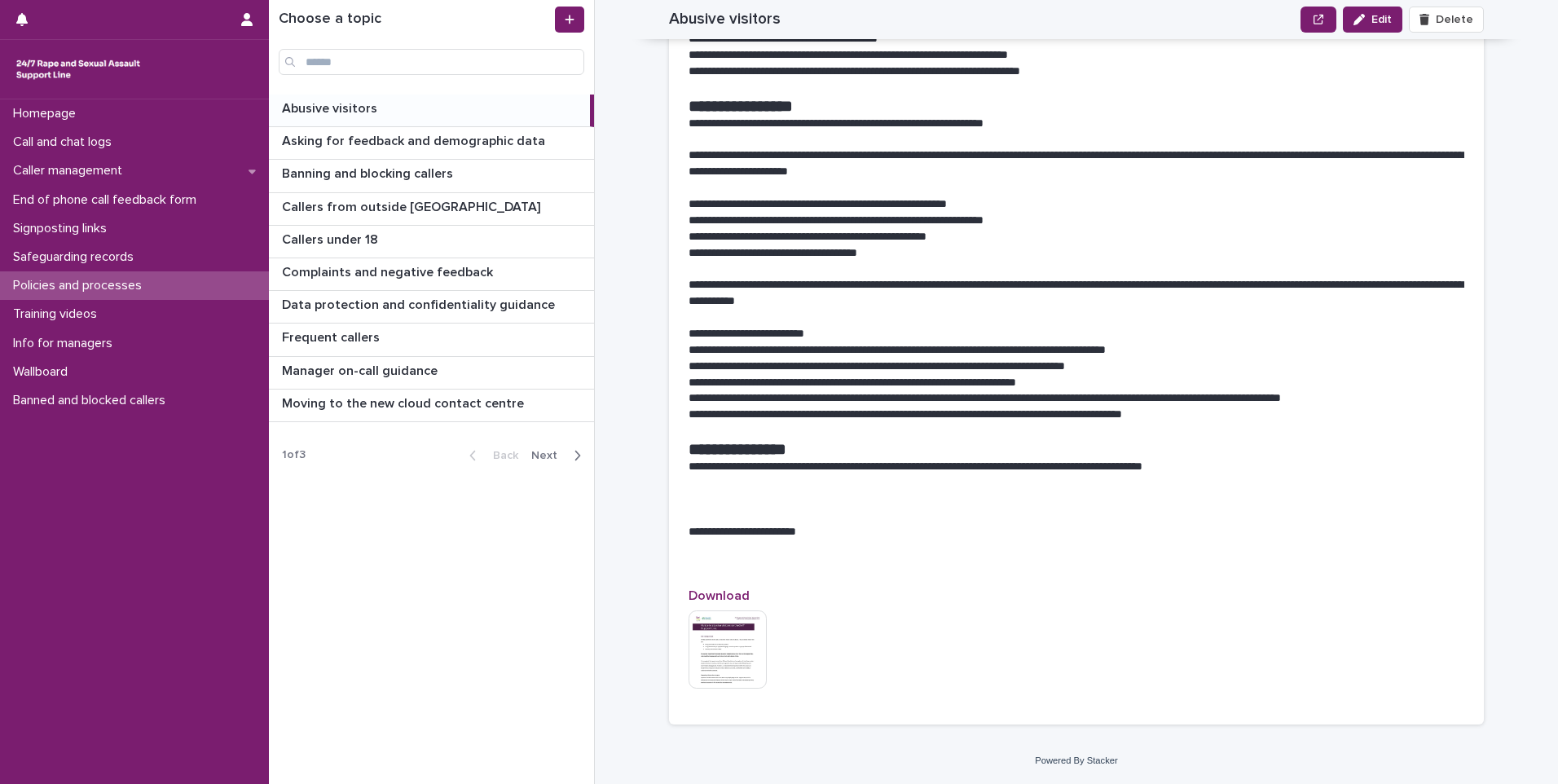
scroll to position [1139, 0]
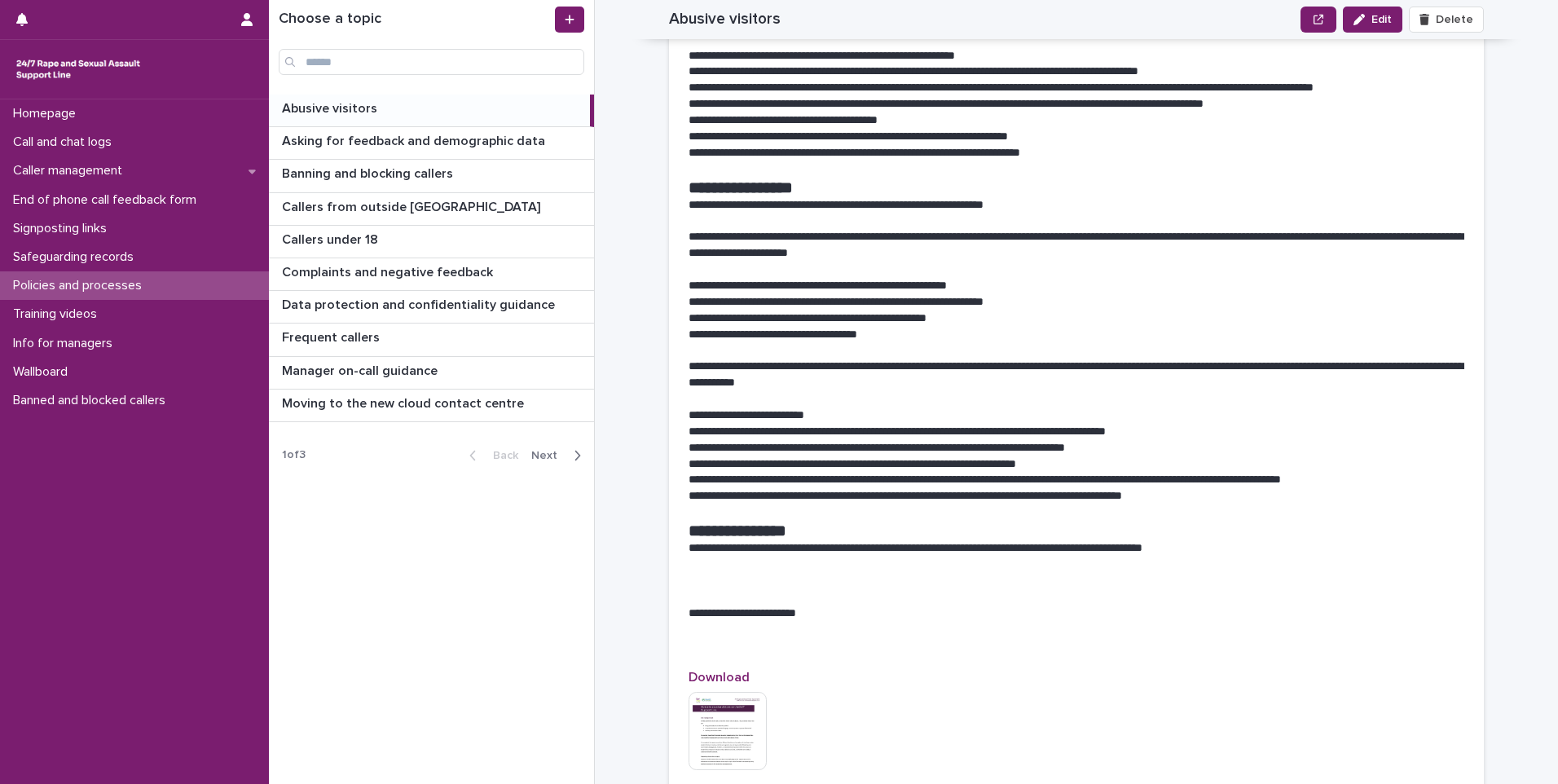
click at [544, 455] on span "Next" at bounding box center [549, 456] width 36 height 12
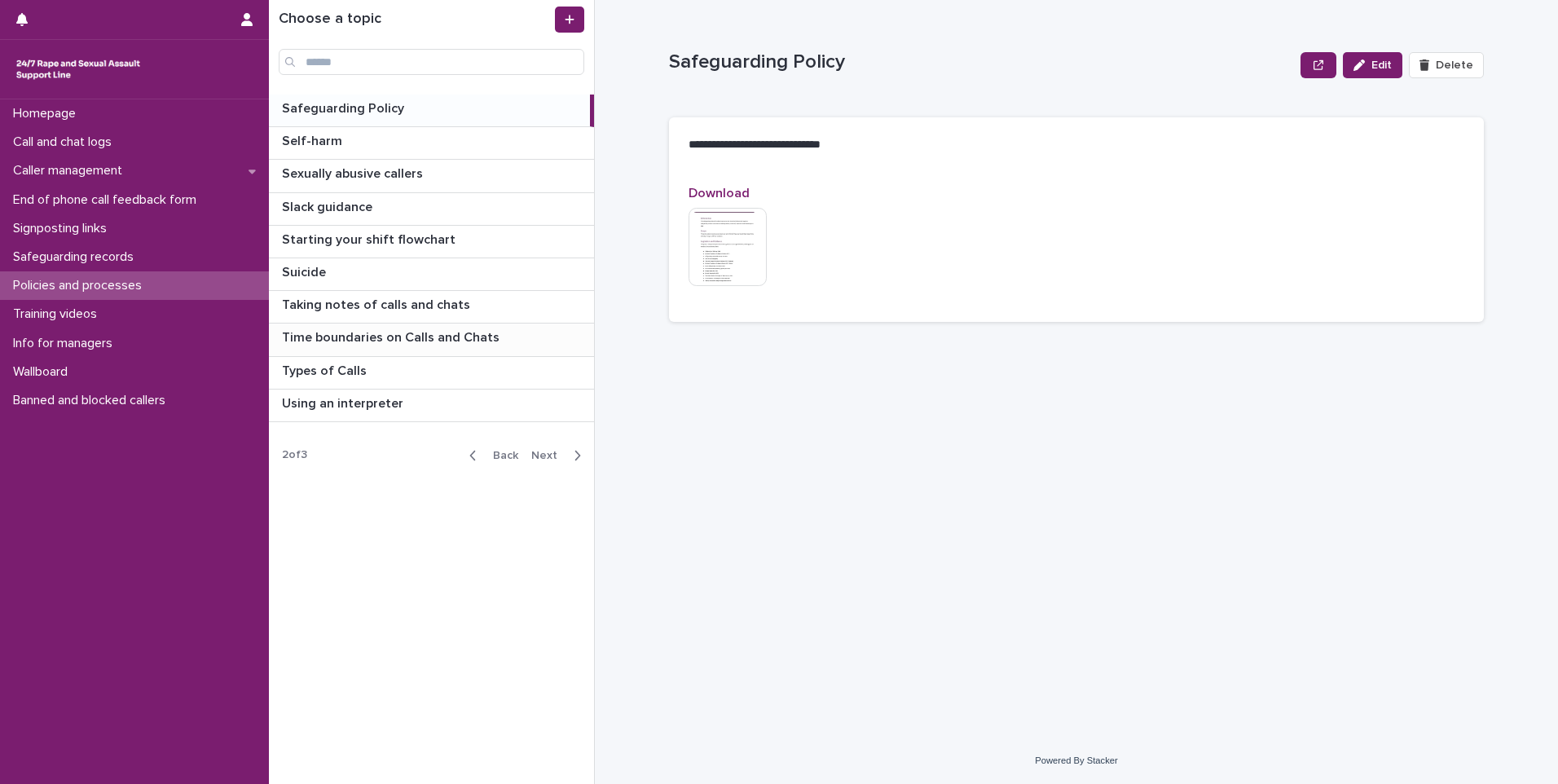
click at [329, 355] on div "Time boundaries on Calls and Chats Time boundaries on Calls and Chats" at bounding box center [432, 339] width 325 height 32
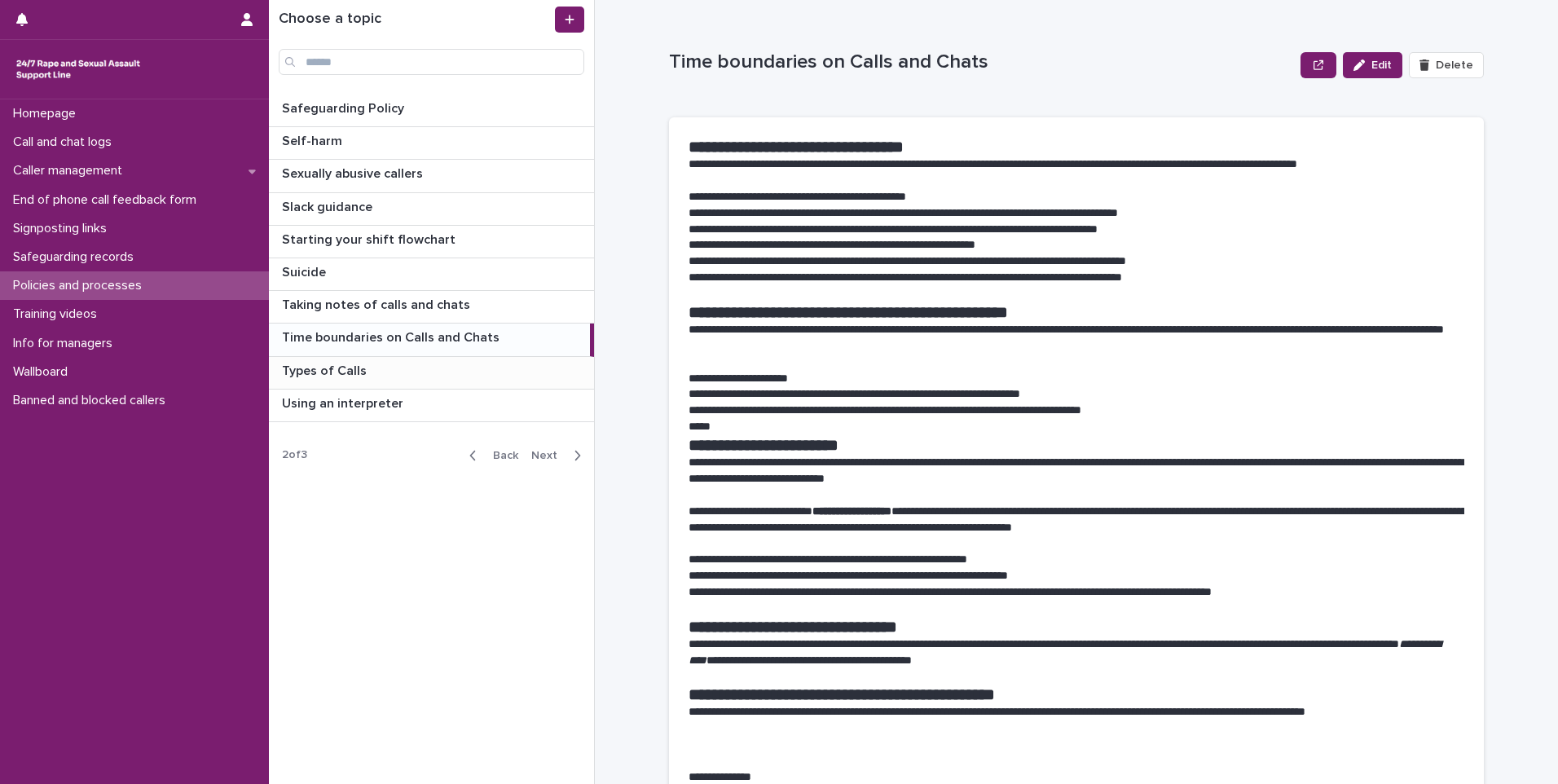
click at [361, 372] on p "Types of Calls" at bounding box center [325, 369] width 88 height 19
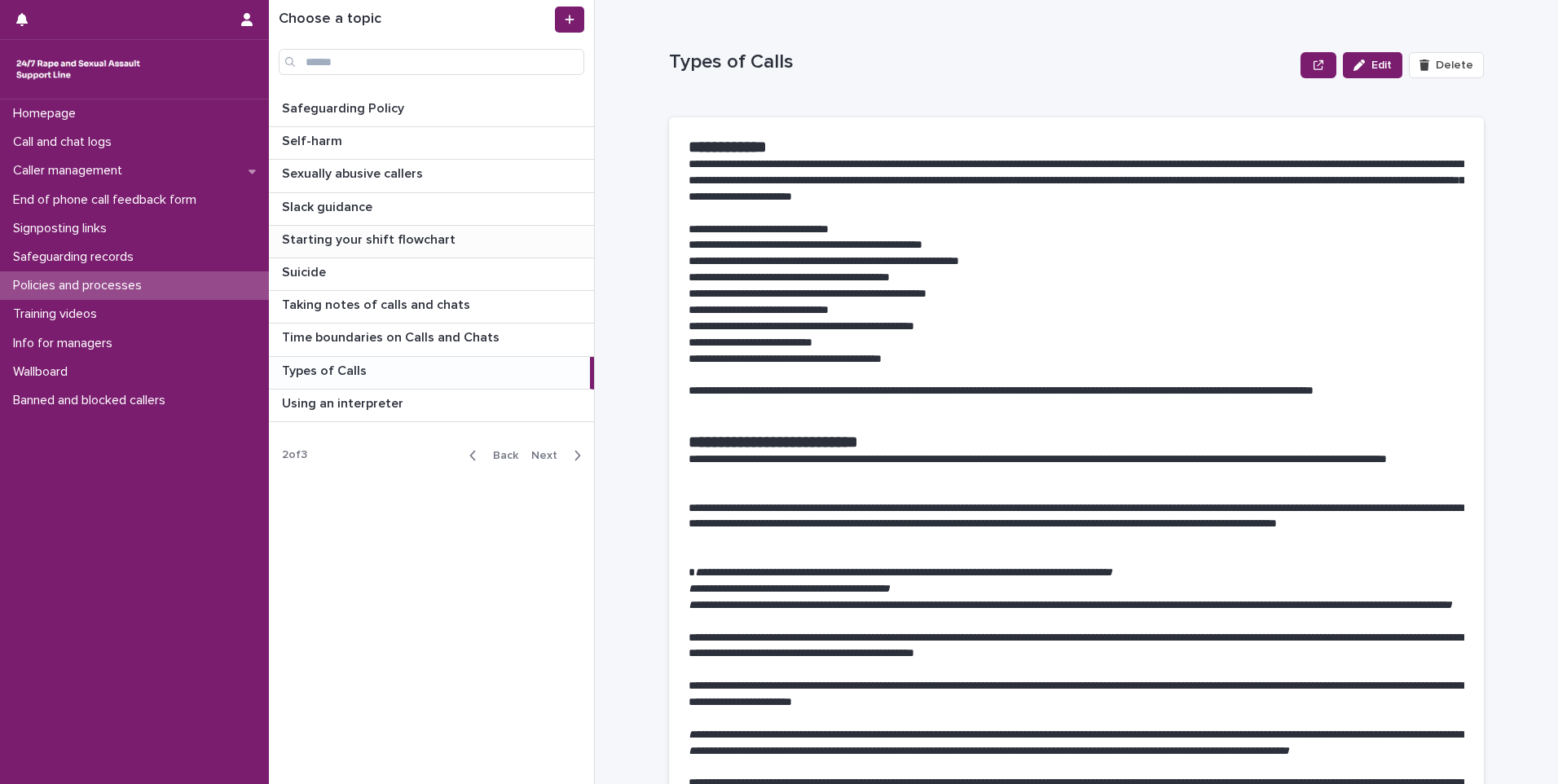
click at [414, 243] on p "Starting your shift flowchart" at bounding box center [370, 238] width 177 height 19
